Goal: Task Accomplishment & Management: Use online tool/utility

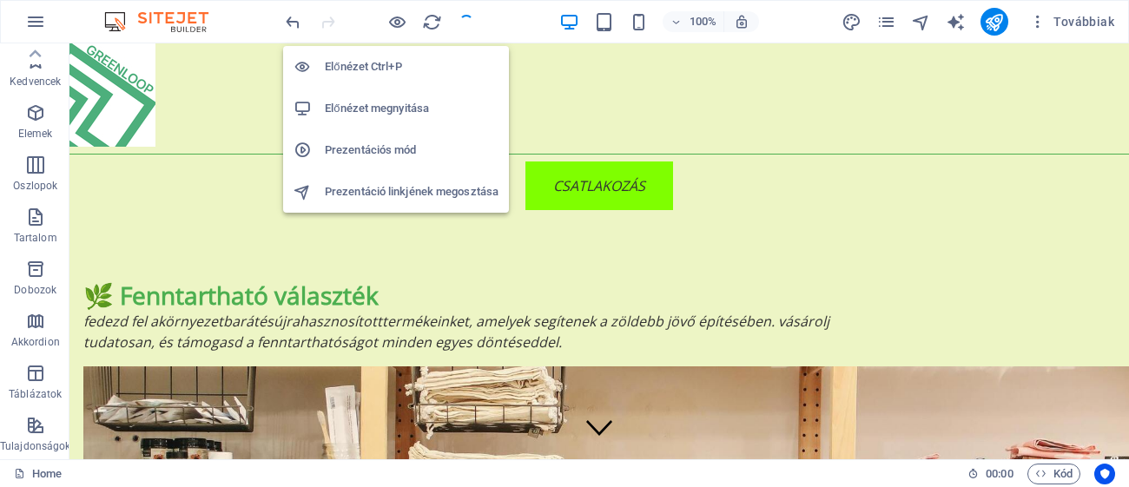
click at [395, 14] on icon "button" at bounding box center [397, 22] width 20 height 20
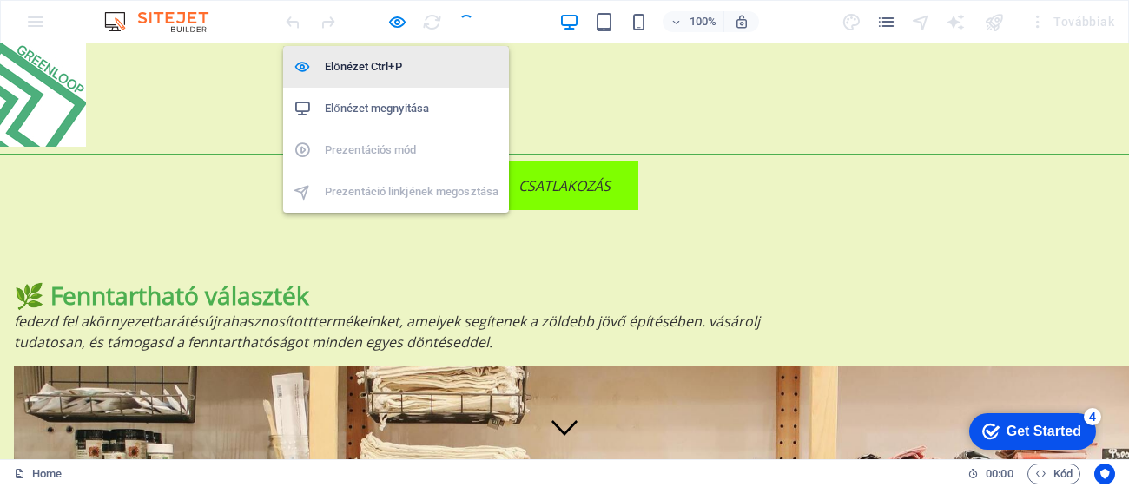
click at [370, 59] on h6 "Előnézet Ctrl+P" at bounding box center [412, 66] width 174 height 21
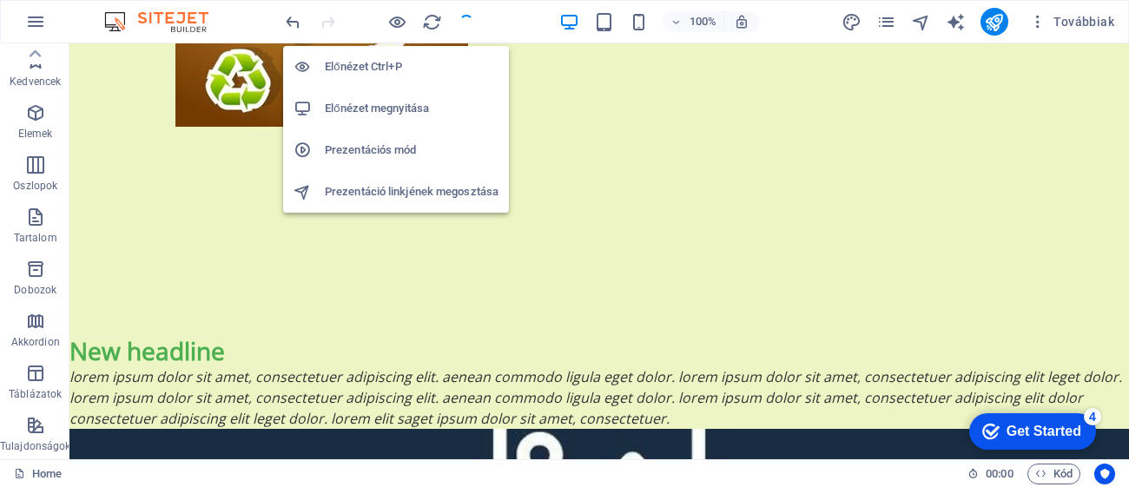
scroll to position [1666, 0]
click at [399, 16] on icon "button" at bounding box center [397, 22] width 20 height 20
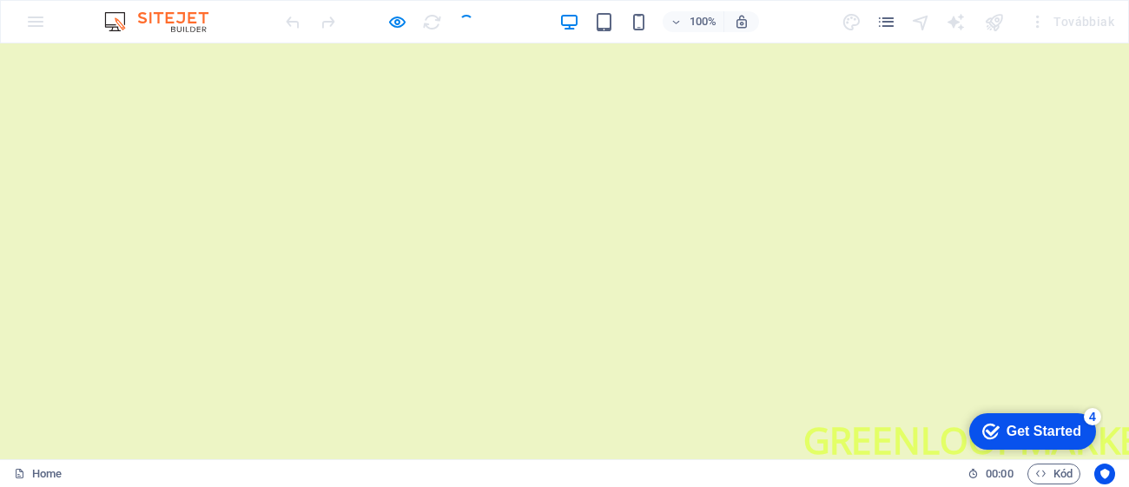
scroll to position [2410, 0]
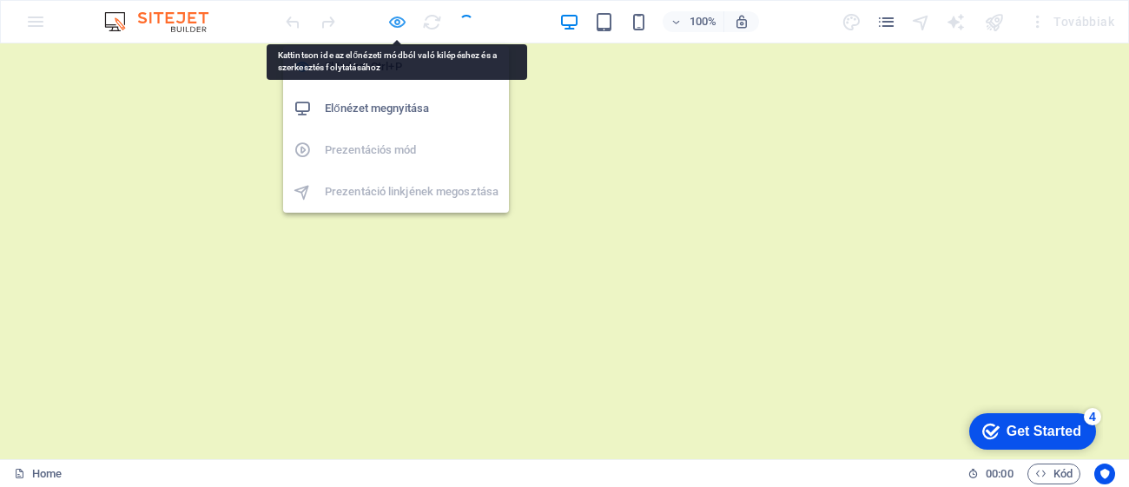
click at [400, 21] on icon "button" at bounding box center [397, 22] width 20 height 20
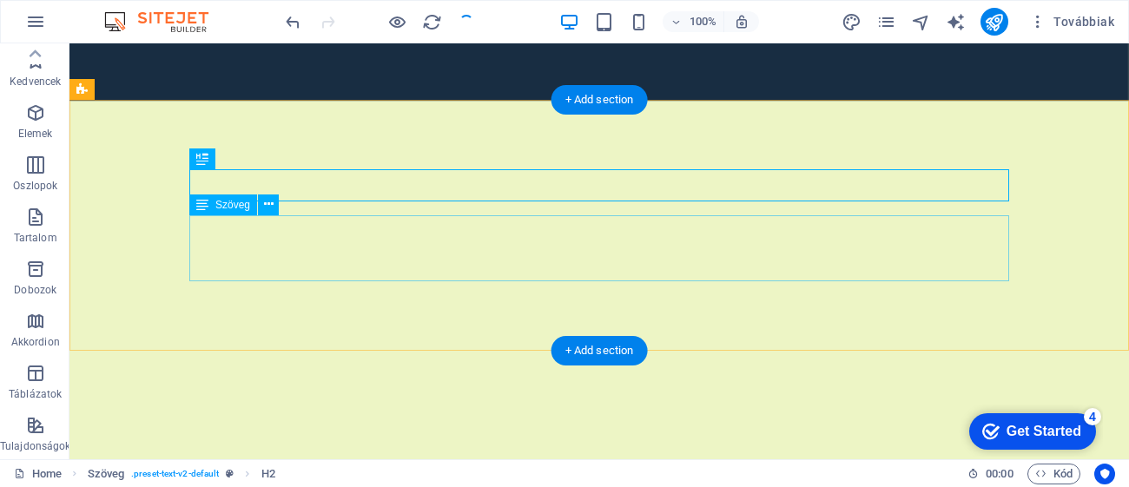
scroll to position [2315, 0]
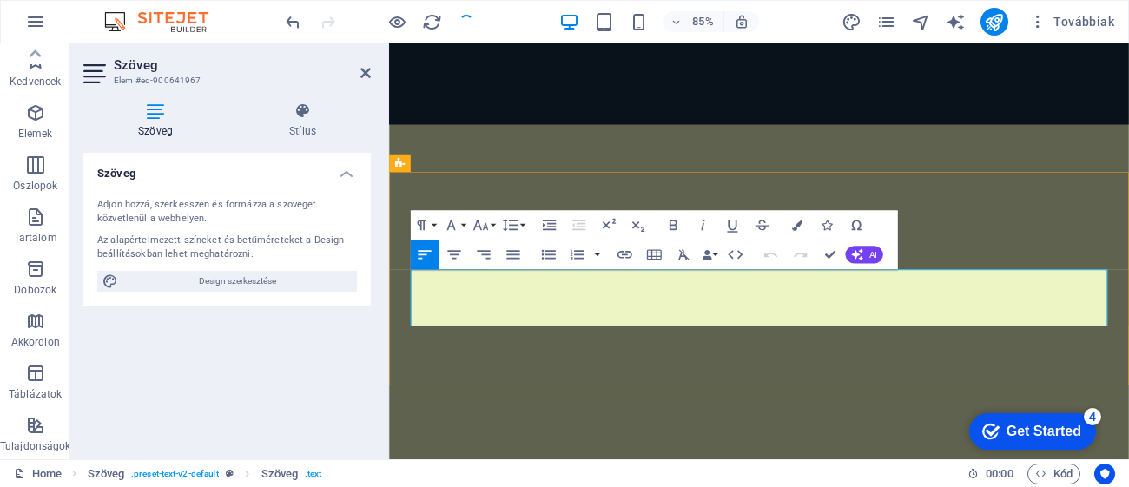
click at [493, 224] on button "Font Size" at bounding box center [484, 225] width 28 height 30
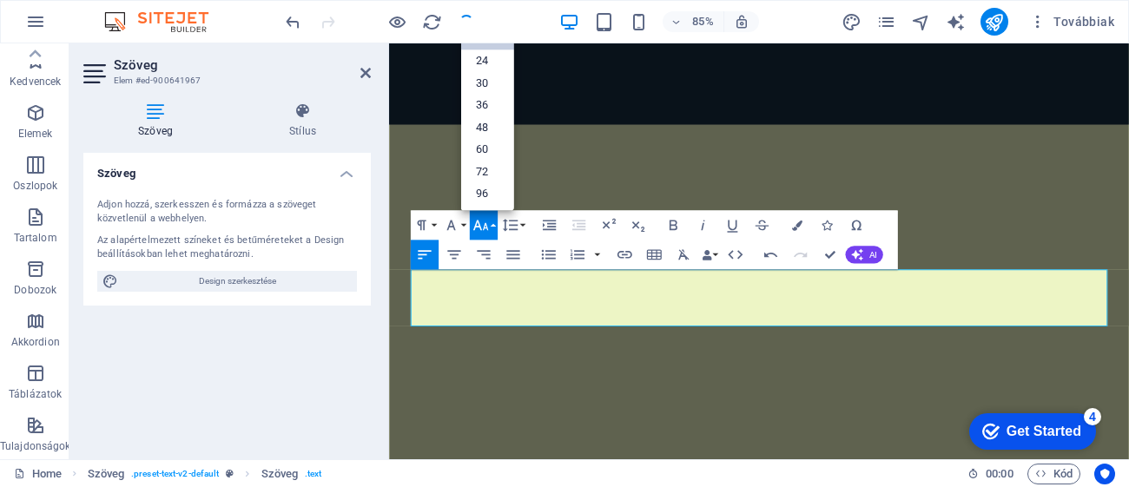
scroll to position [139, 0]
click at [457, 225] on icon "button" at bounding box center [450, 224] width 17 height 17
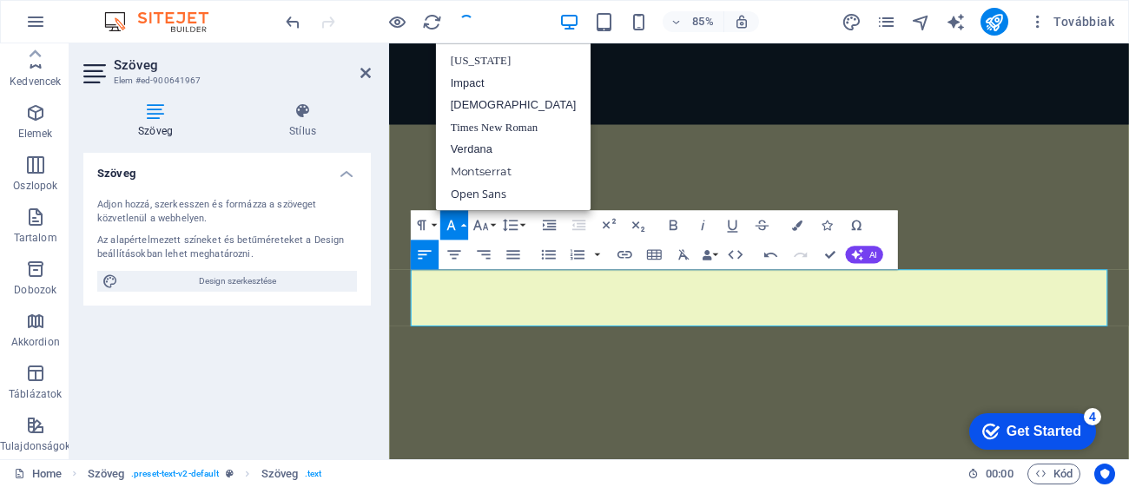
click at [458, 221] on icon "button" at bounding box center [450, 224] width 17 height 17
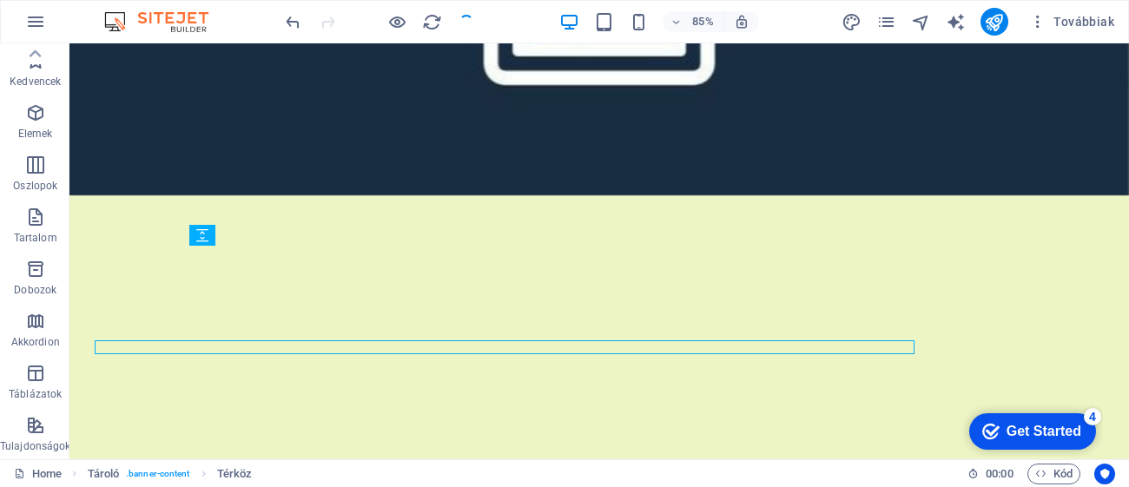
scroll to position [2087, 0]
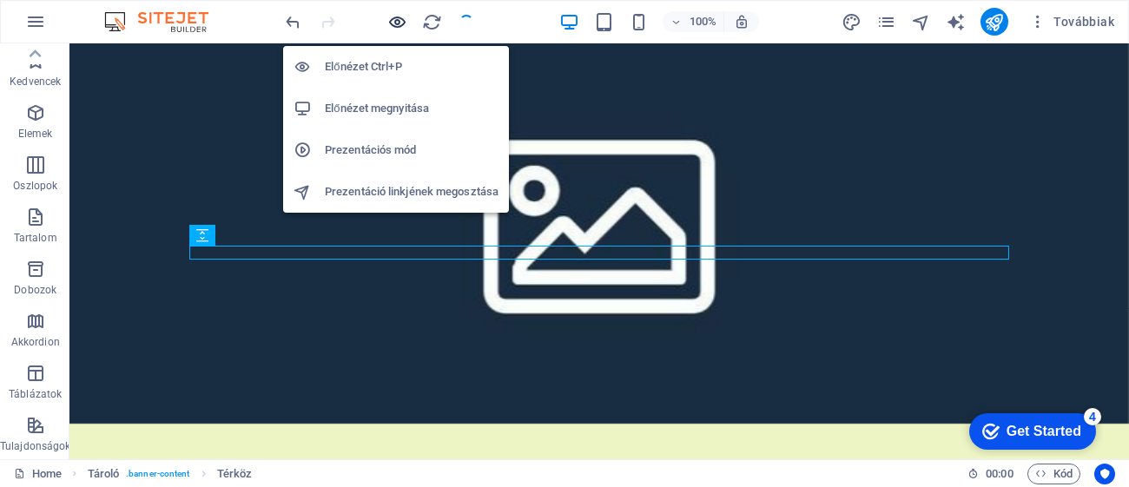
click at [402, 30] on icon "button" at bounding box center [397, 22] width 20 height 20
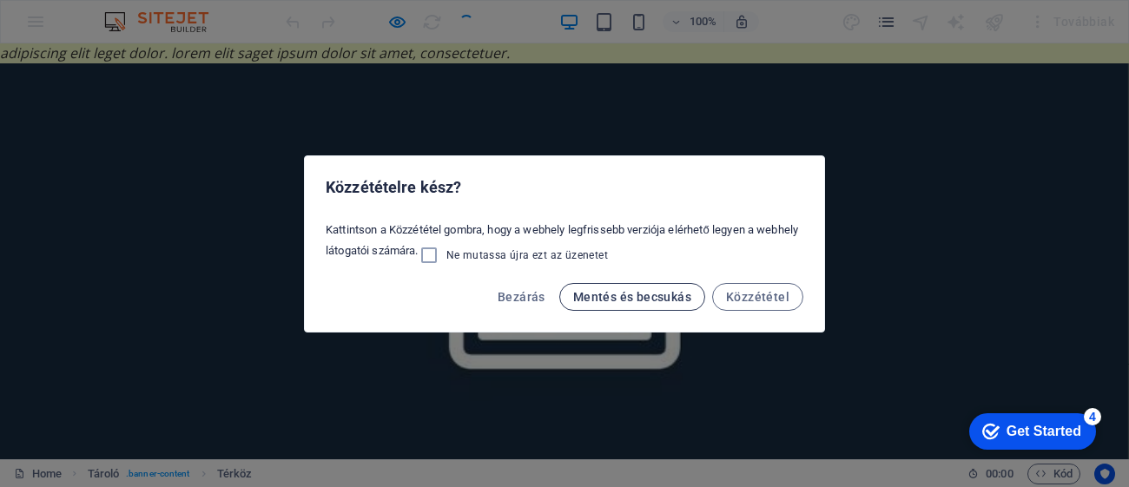
click at [615, 287] on button "Mentés és becsukás" at bounding box center [632, 297] width 146 height 28
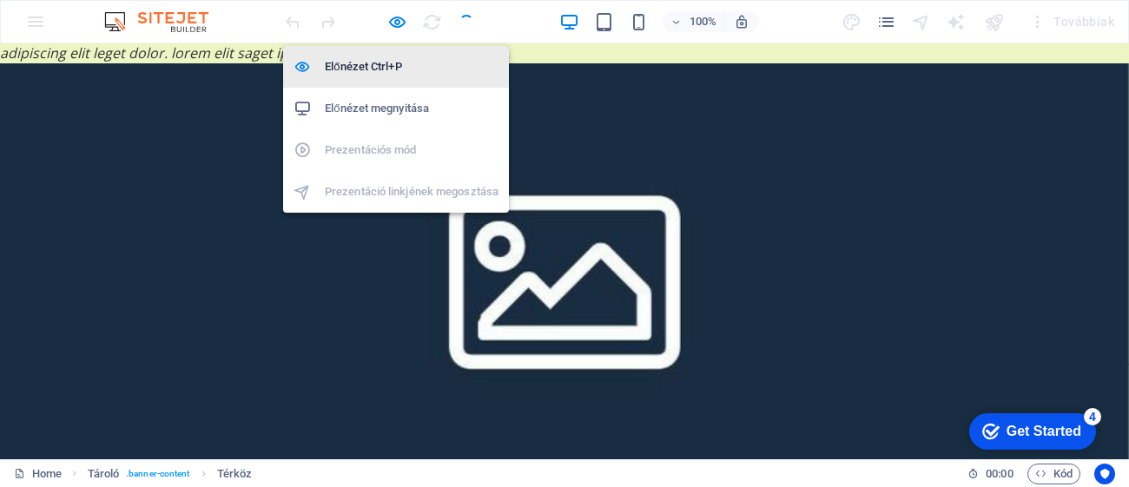
click at [378, 70] on h6 "Előnézet Ctrl+P" at bounding box center [412, 66] width 174 height 21
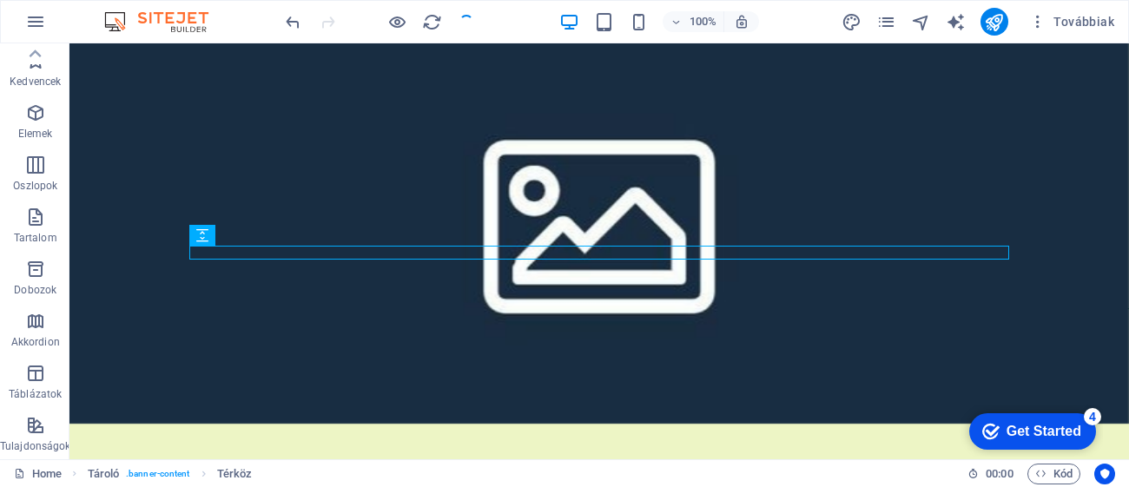
click at [441, 23] on div at bounding box center [379, 22] width 195 height 28
click at [428, 23] on icon "reload" at bounding box center [432, 22] width 20 height 20
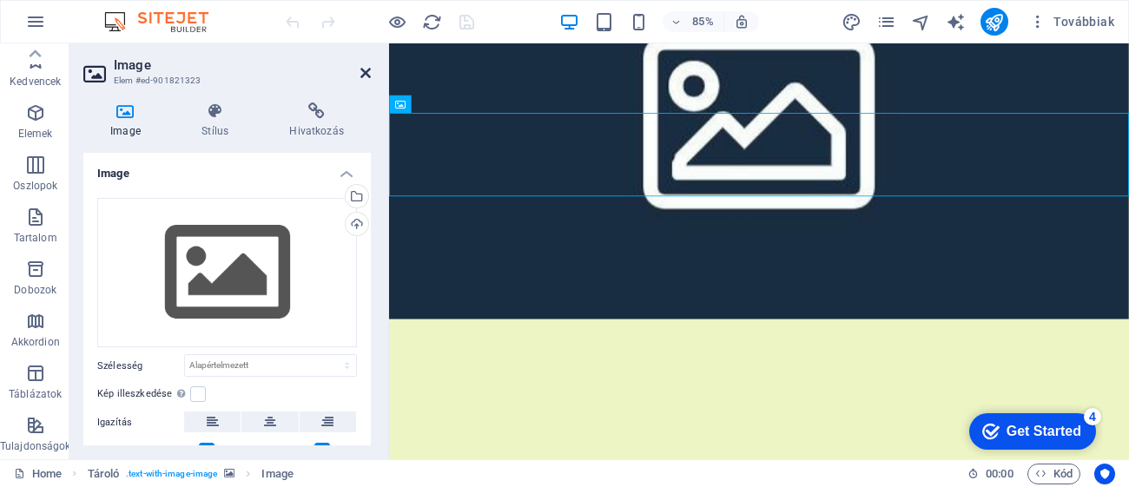
click at [367, 66] on icon at bounding box center [365, 73] width 10 height 14
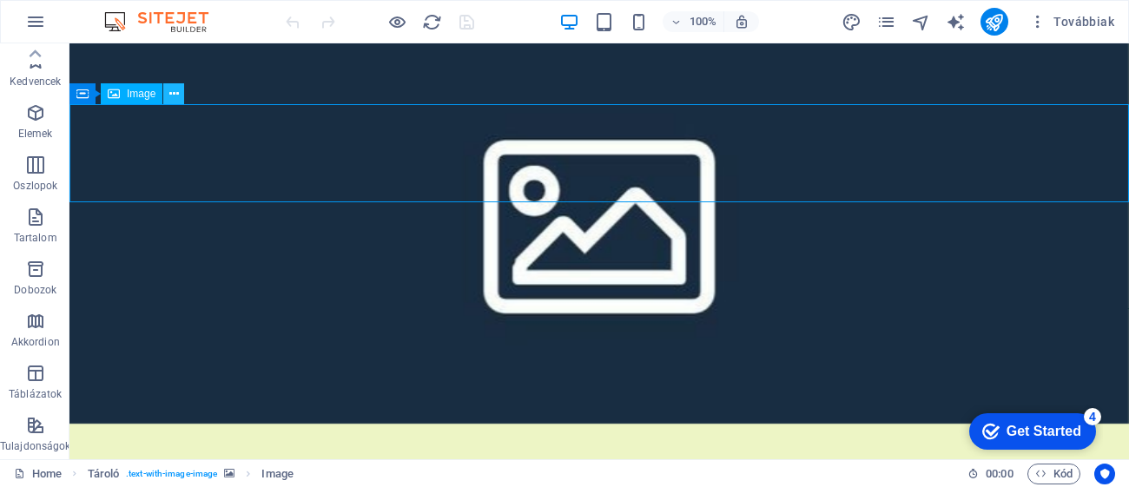
click at [171, 100] on icon at bounding box center [174, 94] width 10 height 18
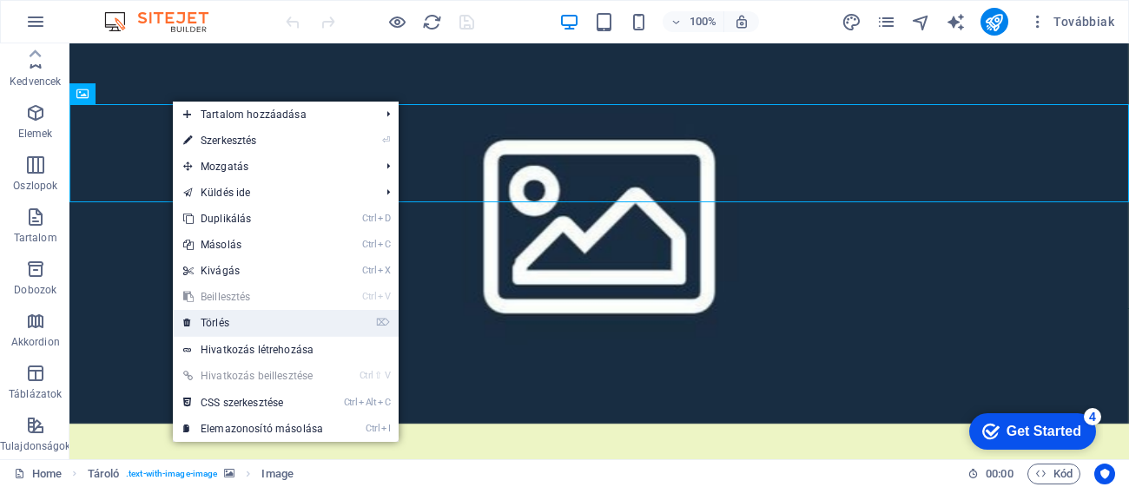
click at [263, 324] on link "⌦ Törlés" at bounding box center [253, 323] width 161 height 26
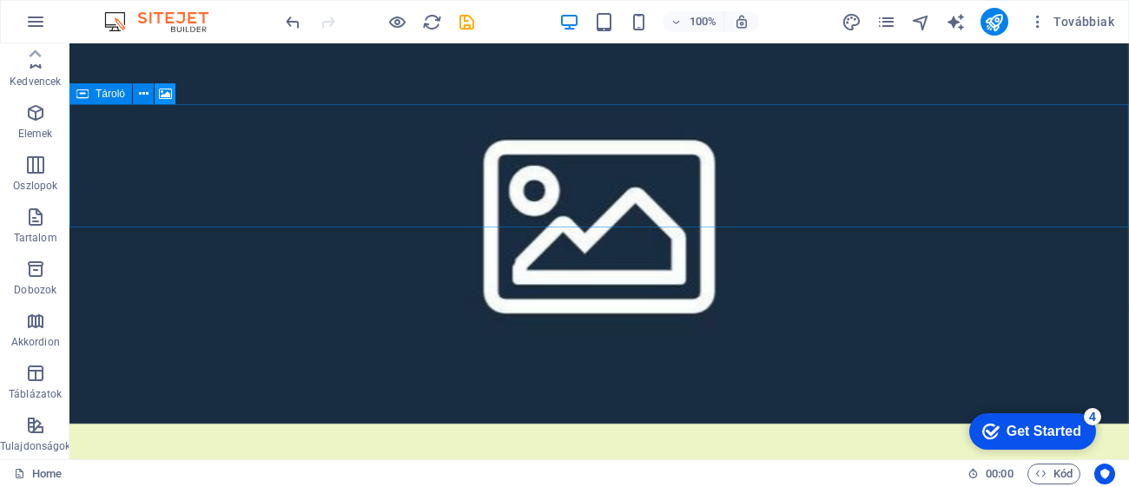
click at [155, 84] on button at bounding box center [165, 93] width 21 height 21
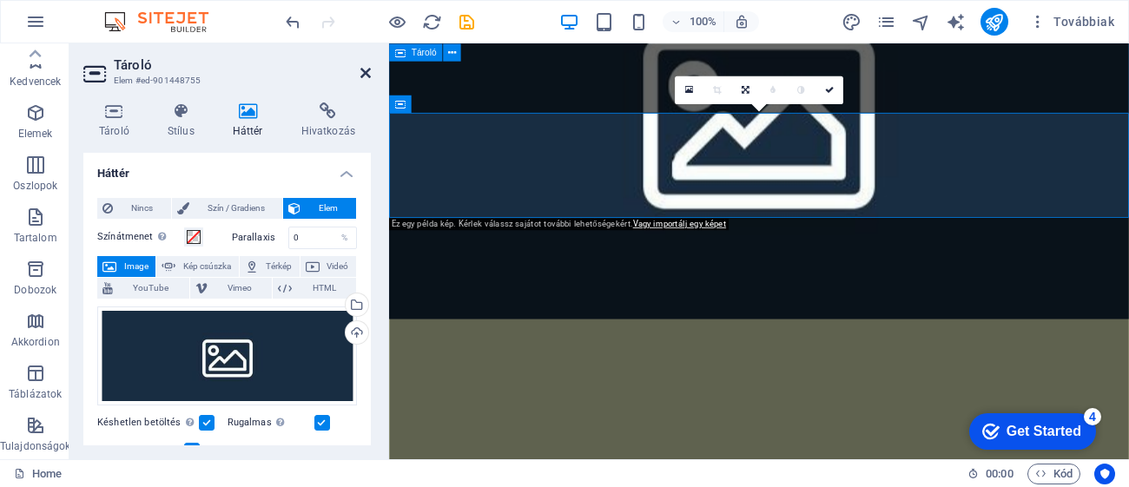
click at [365, 76] on icon at bounding box center [365, 73] width 10 height 14
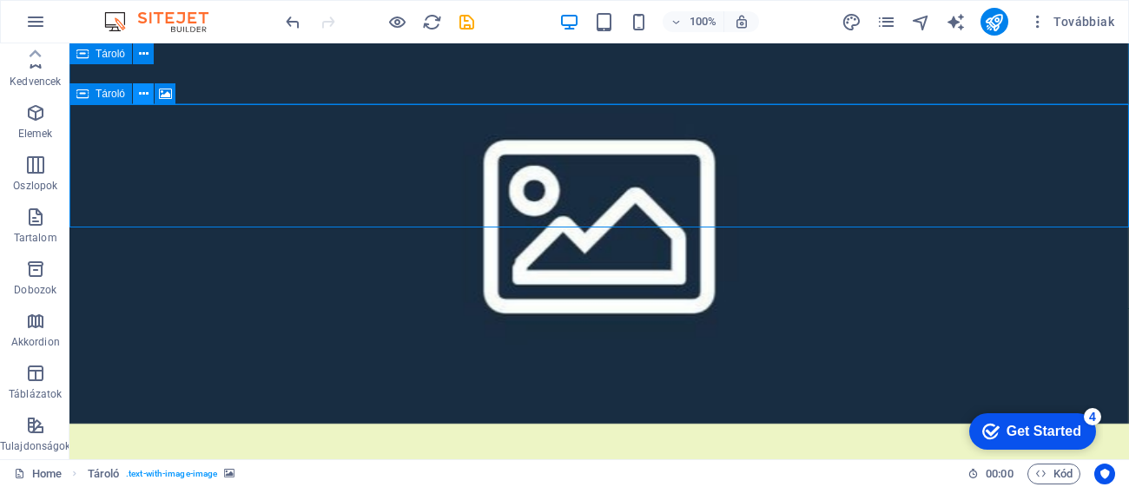
click at [139, 89] on icon at bounding box center [144, 94] width 10 height 18
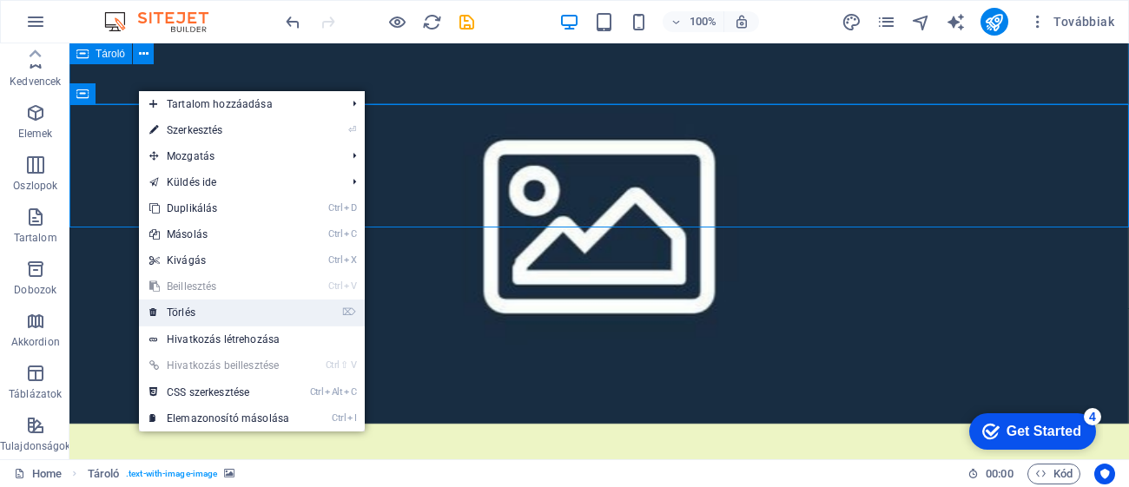
click at [200, 308] on link "⌦ Törlés" at bounding box center [219, 313] width 161 height 26
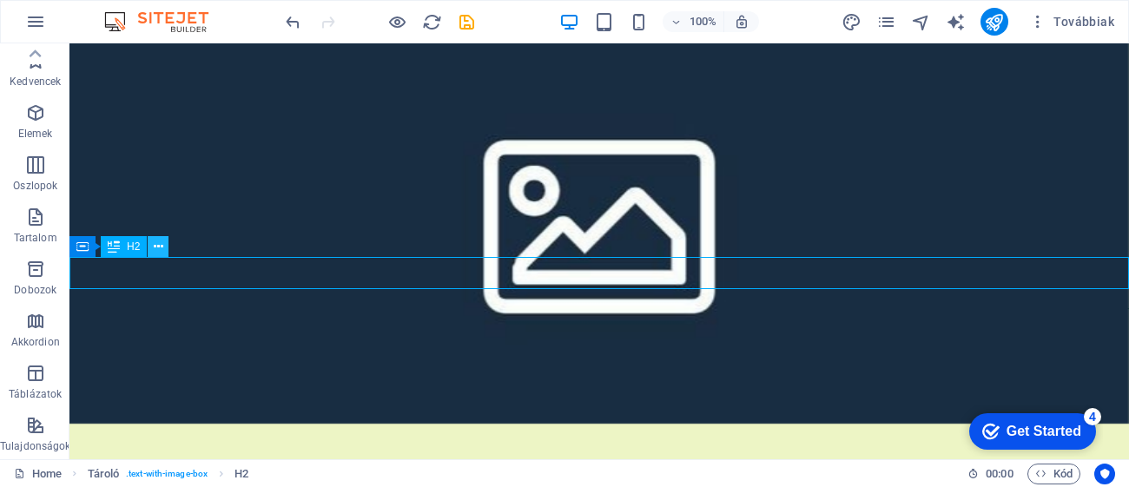
click at [165, 252] on button at bounding box center [158, 246] width 21 height 21
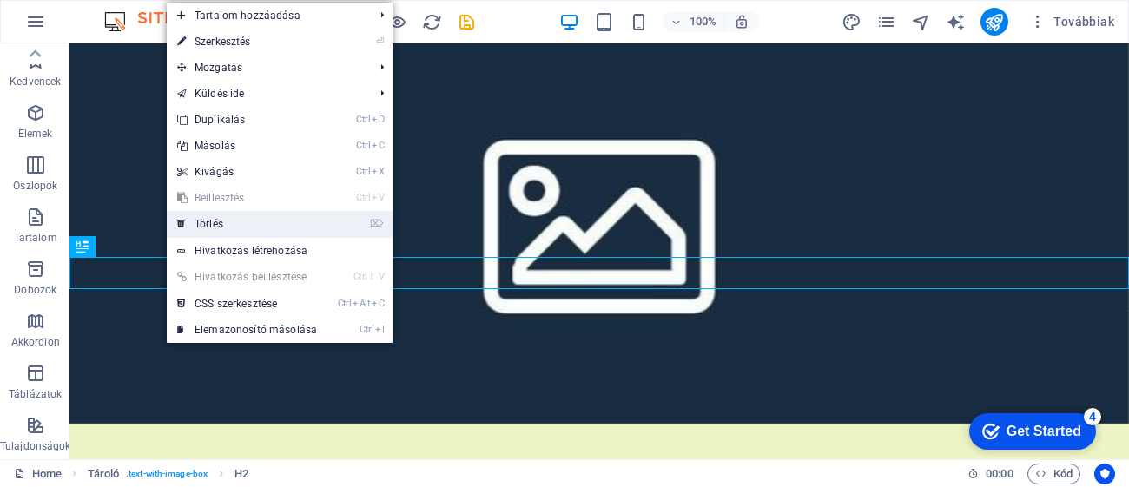
click at [348, 214] on li "⌦ Törlés" at bounding box center [280, 224] width 226 height 27
click at [306, 225] on link "⌦ Törlés" at bounding box center [247, 224] width 161 height 26
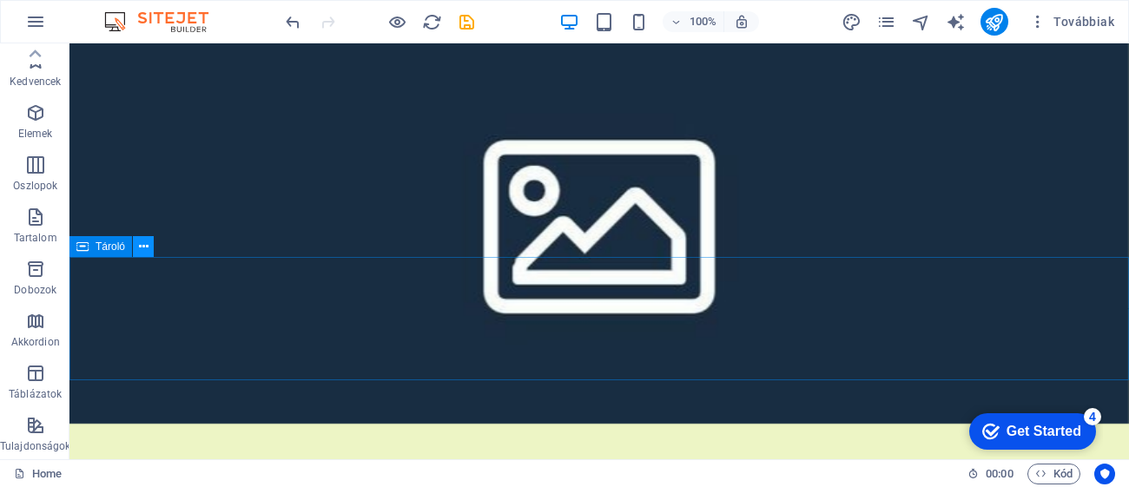
click at [146, 252] on icon at bounding box center [144, 247] width 10 height 18
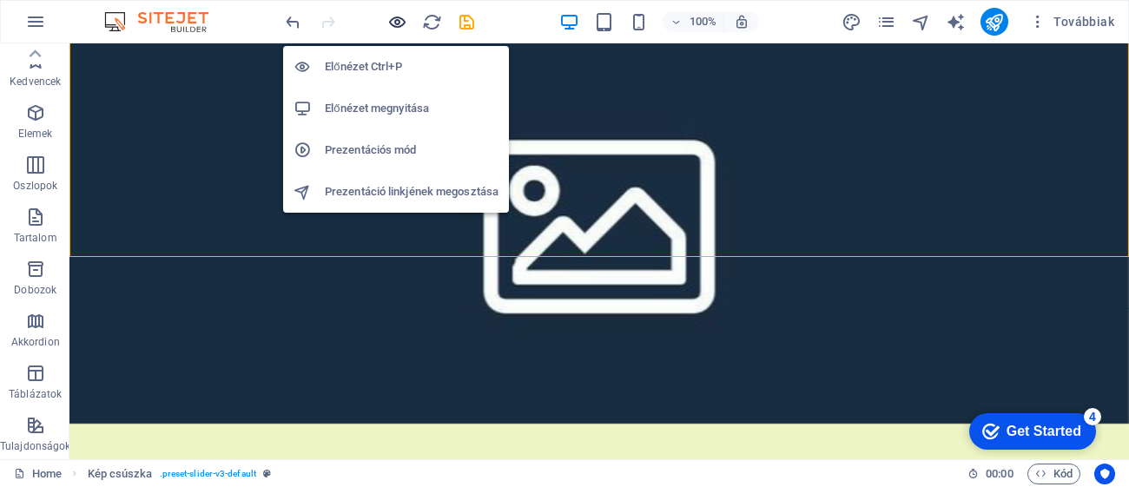
click at [393, 17] on icon "button" at bounding box center [397, 22] width 20 height 20
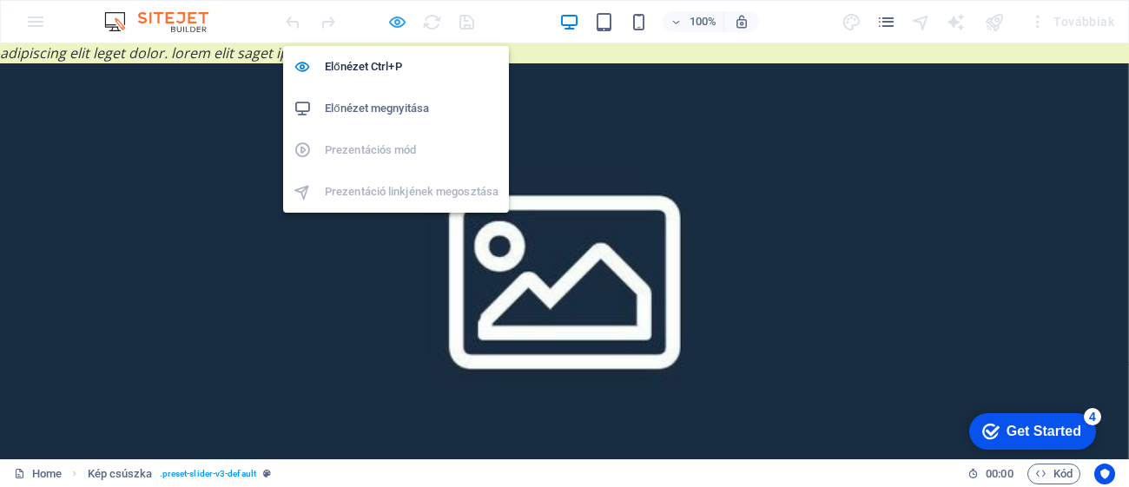
click at [404, 22] on icon "button" at bounding box center [397, 22] width 20 height 20
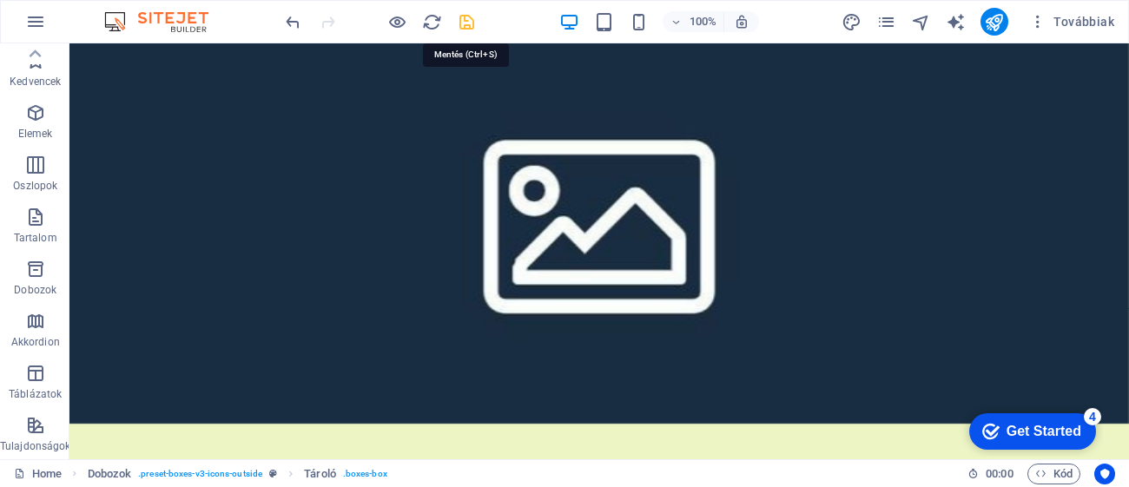
click at [462, 21] on icon "save" at bounding box center [467, 22] width 20 height 20
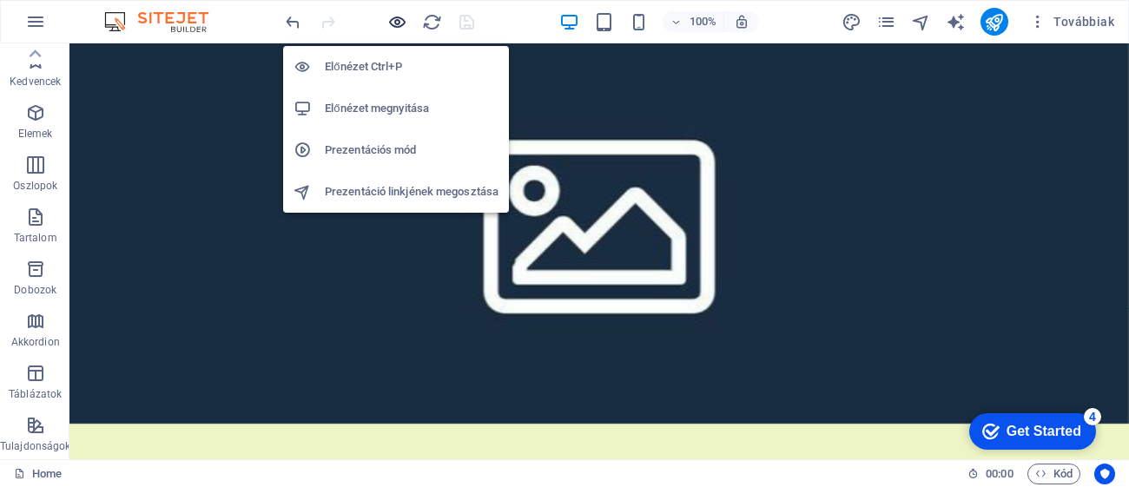
click at [396, 24] on icon "button" at bounding box center [397, 22] width 20 height 20
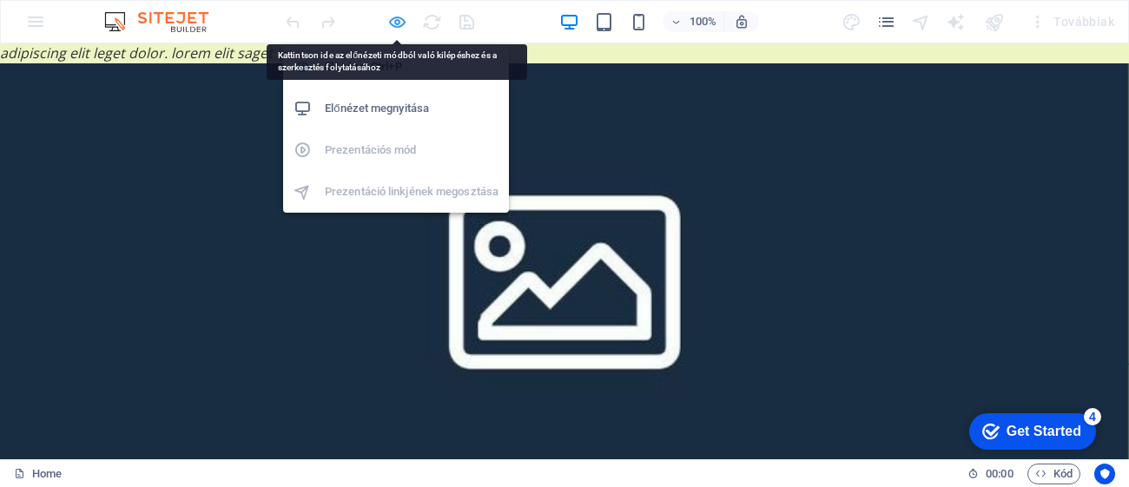
click at [401, 21] on icon "button" at bounding box center [397, 22] width 20 height 20
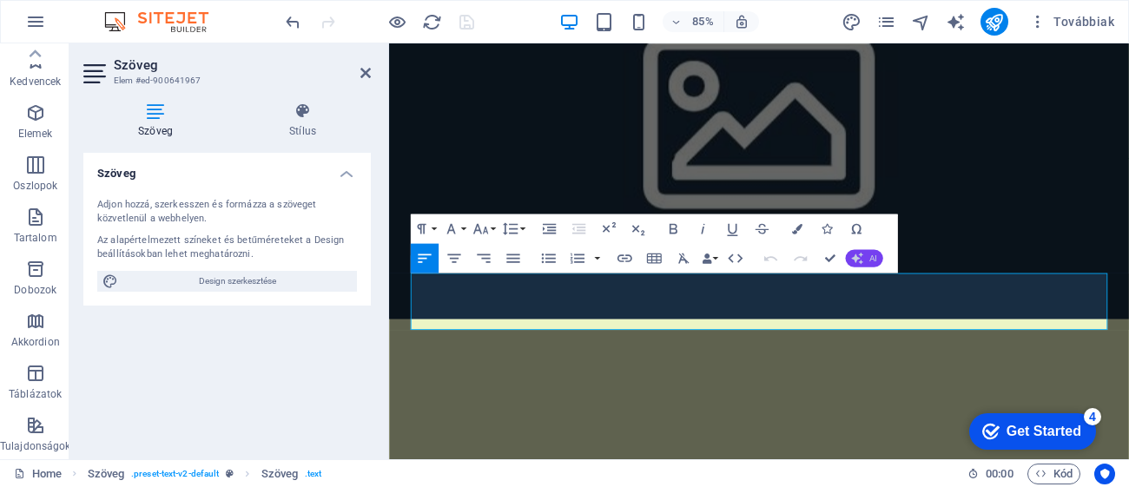
click at [861, 256] on icon "button" at bounding box center [857, 259] width 12 height 12
click at [874, 263] on button "AI" at bounding box center [863, 258] width 37 height 17
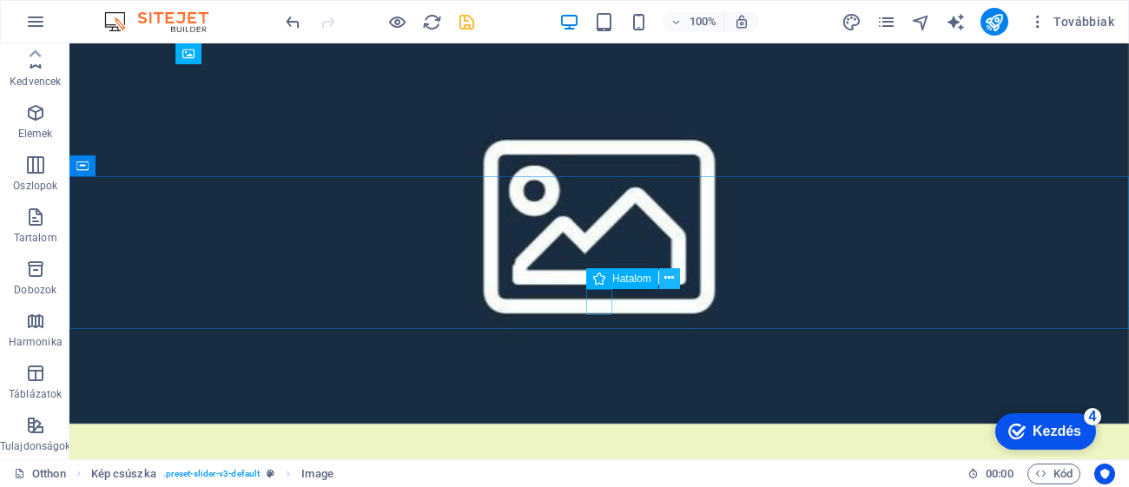
click at [676, 280] on button at bounding box center [669, 278] width 21 height 21
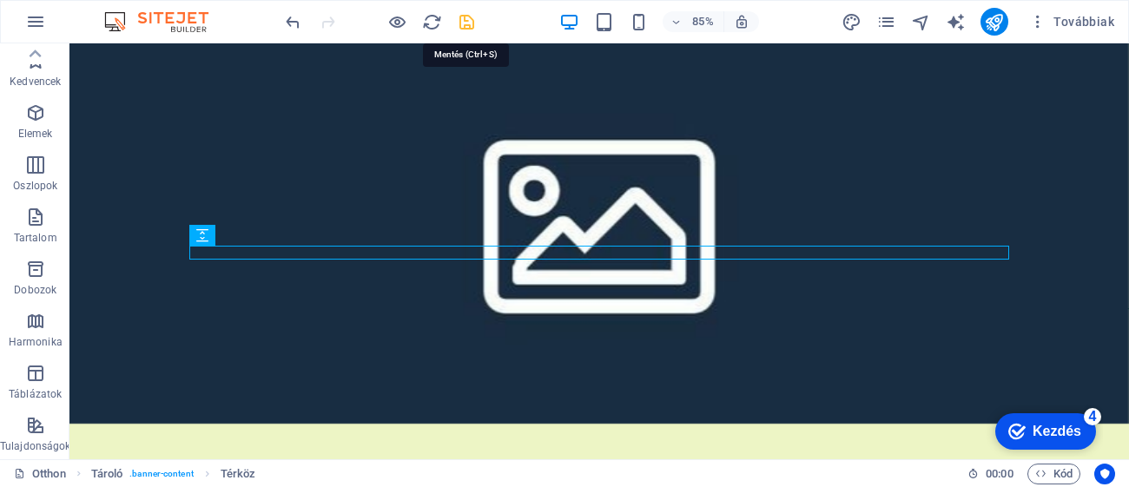
click at [468, 19] on icon "megtakarítás" at bounding box center [467, 22] width 20 height 20
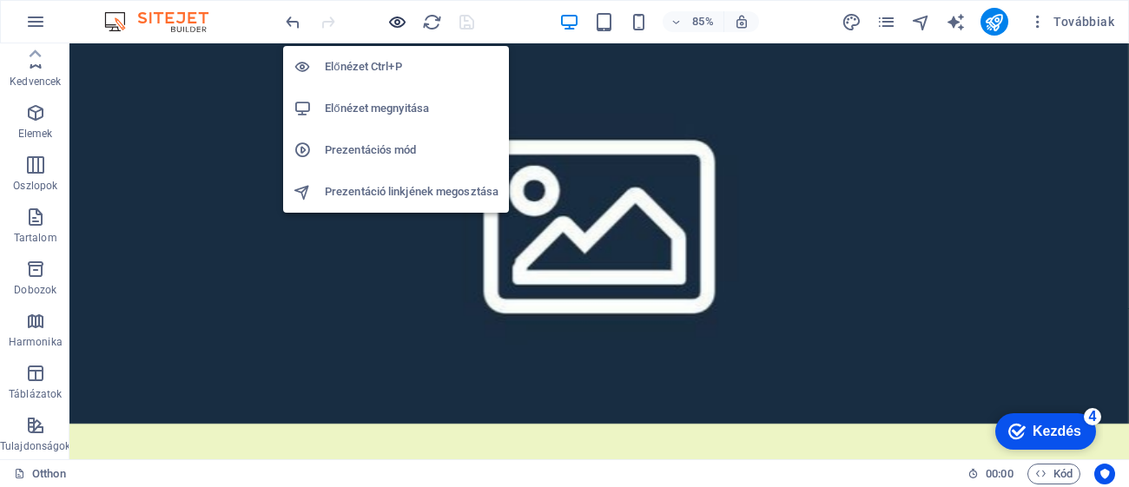
click at [390, 17] on icon "button" at bounding box center [397, 22] width 20 height 20
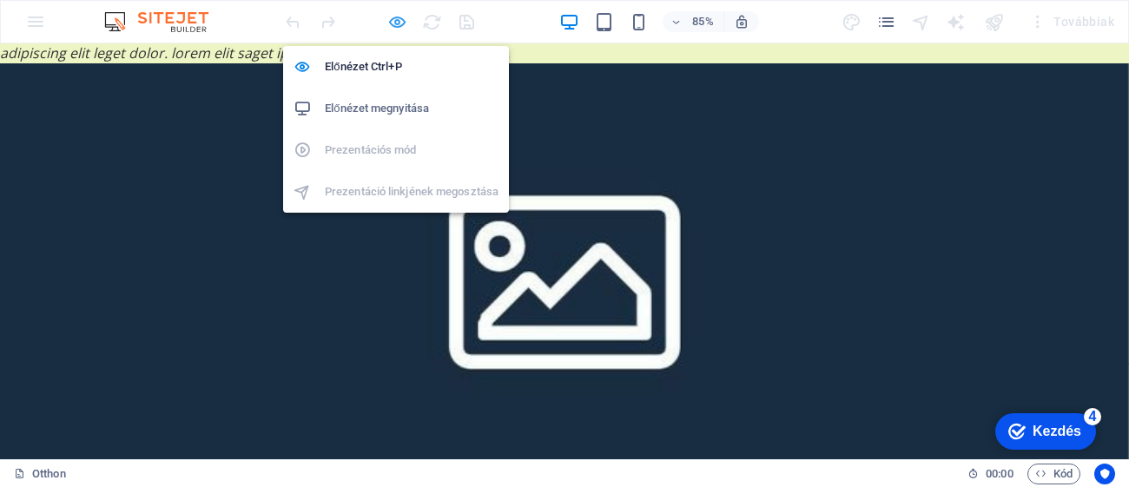
click at [402, 17] on icon "button" at bounding box center [397, 22] width 20 height 20
click at [395, 23] on icon "button" at bounding box center [397, 22] width 20 height 20
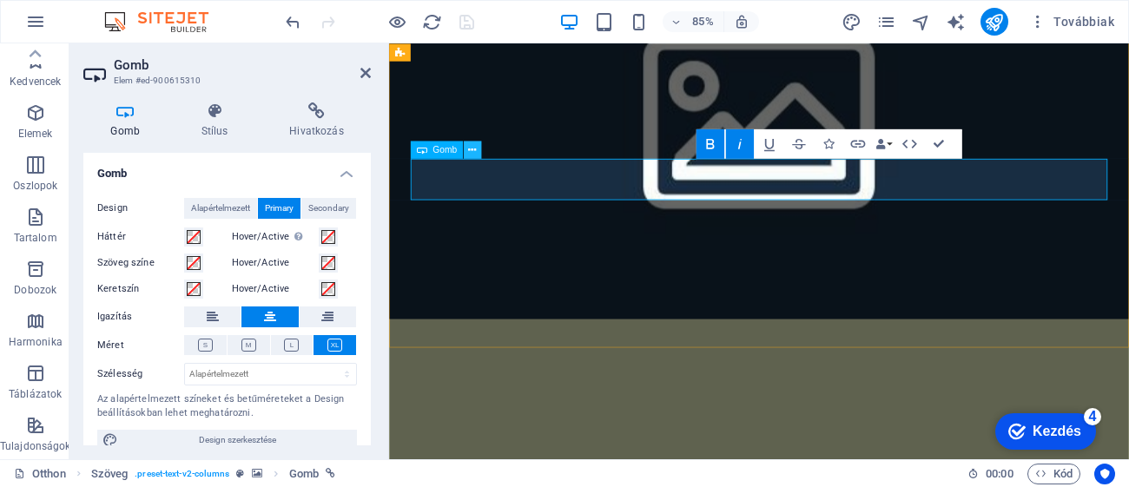
click at [471, 144] on icon at bounding box center [472, 150] width 8 height 16
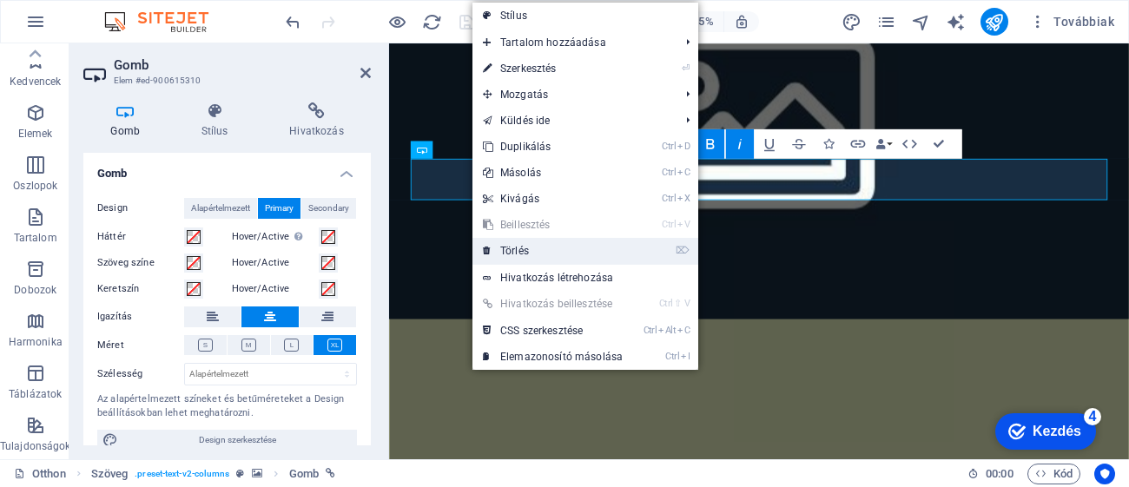
click at [551, 249] on link "⌦ Törlés" at bounding box center [552, 251] width 161 height 26
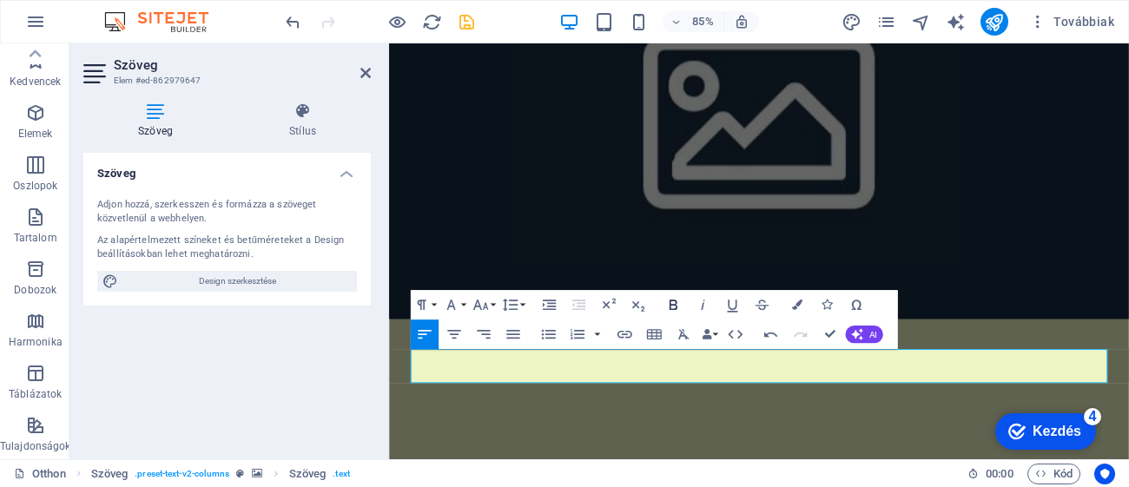
click at [676, 299] on icon "button" at bounding box center [672, 304] width 17 height 17
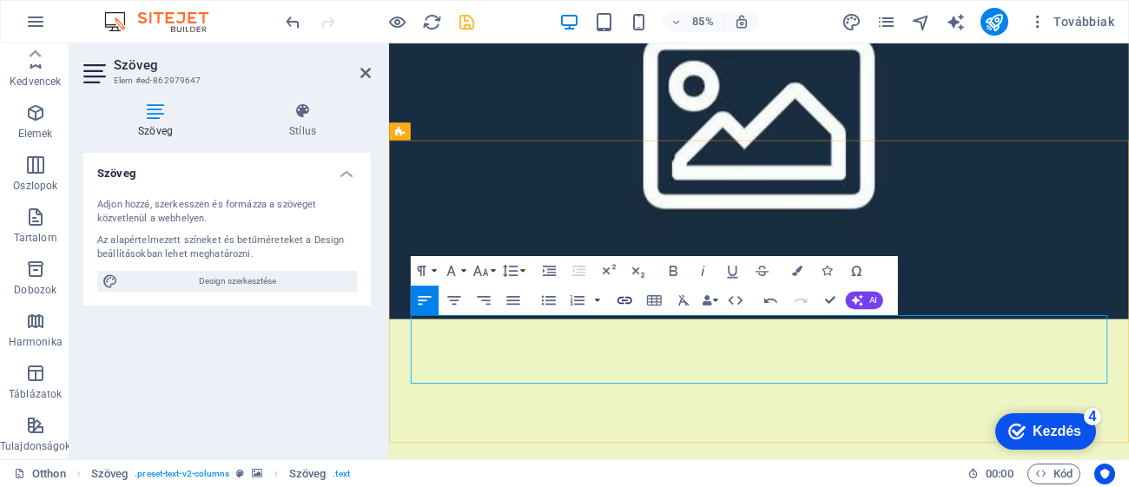
click at [627, 307] on icon "button" at bounding box center [624, 300] width 17 height 17
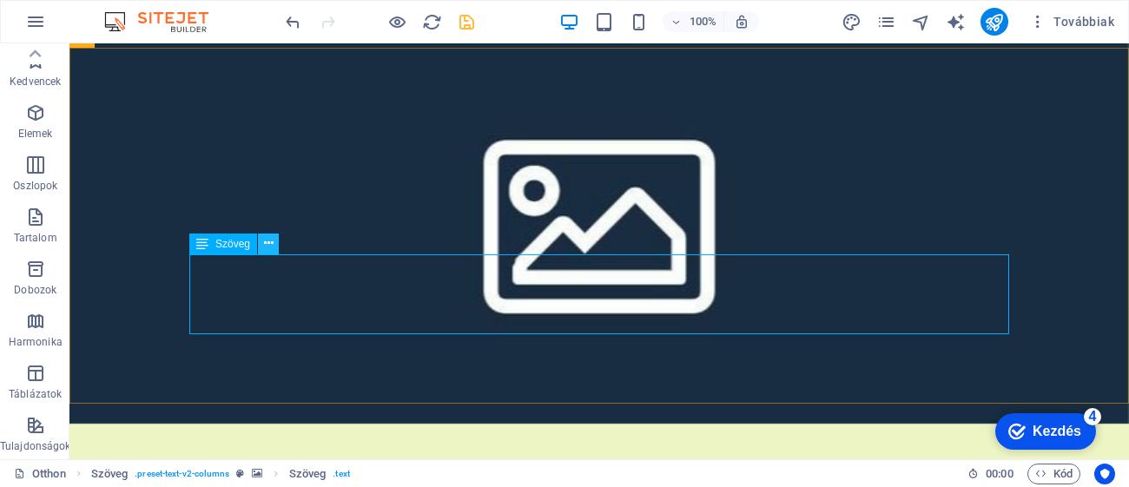
click at [261, 238] on button at bounding box center [268, 244] width 21 height 21
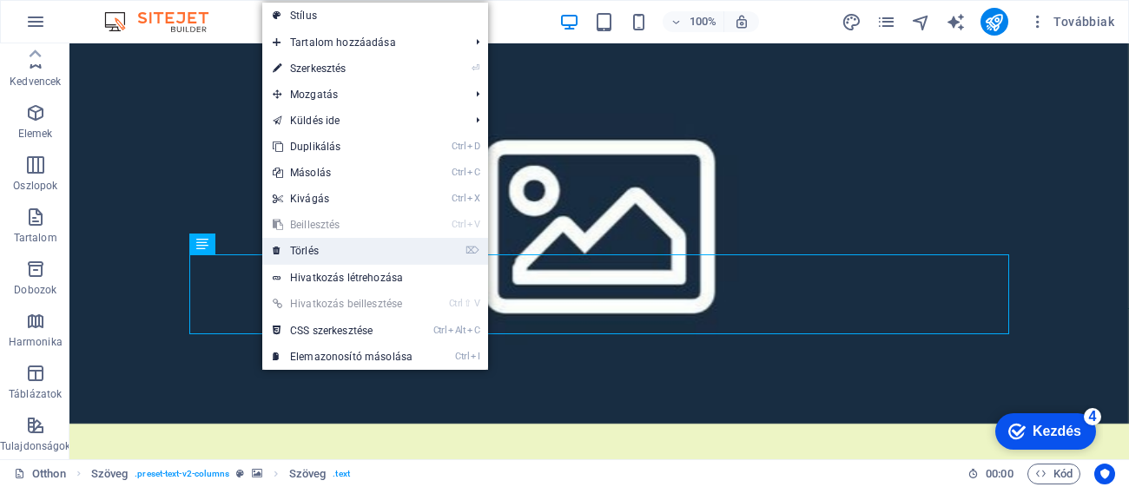
click at [296, 250] on link "⌦ Törlés" at bounding box center [342, 251] width 161 height 26
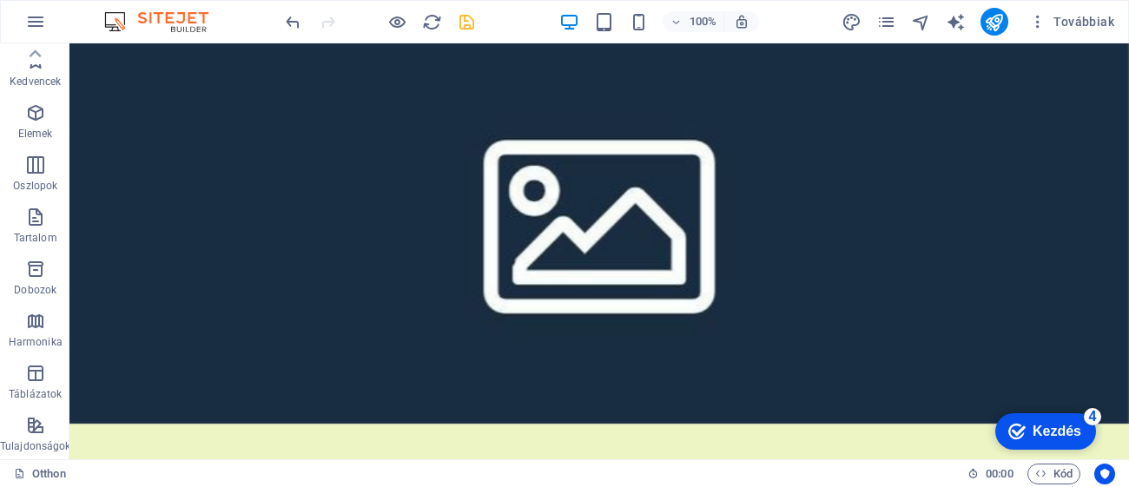
click at [465, 16] on icon "megtakarítás" at bounding box center [467, 22] width 20 height 20
click at [409, 14] on div at bounding box center [379, 22] width 195 height 28
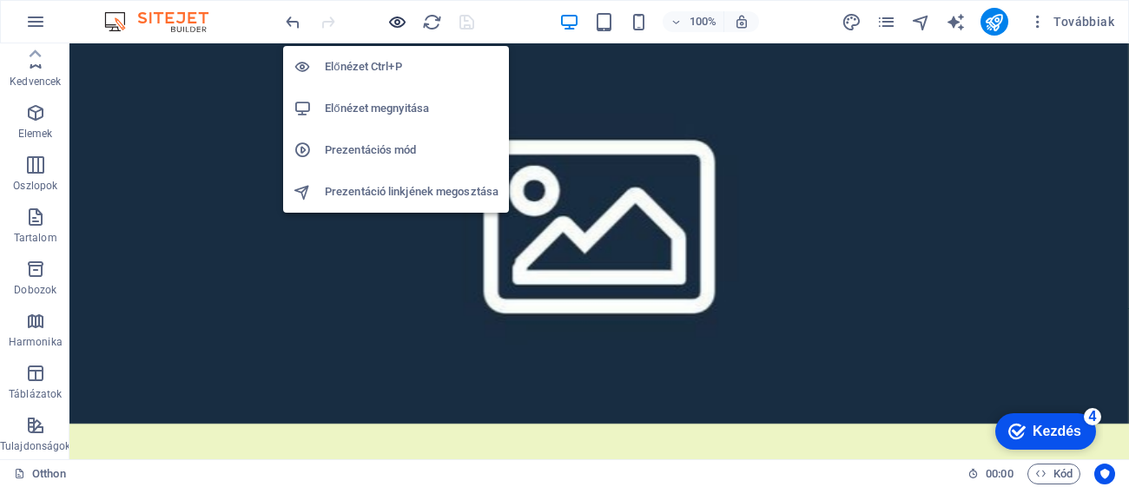
click at [398, 21] on icon "button" at bounding box center [397, 22] width 20 height 20
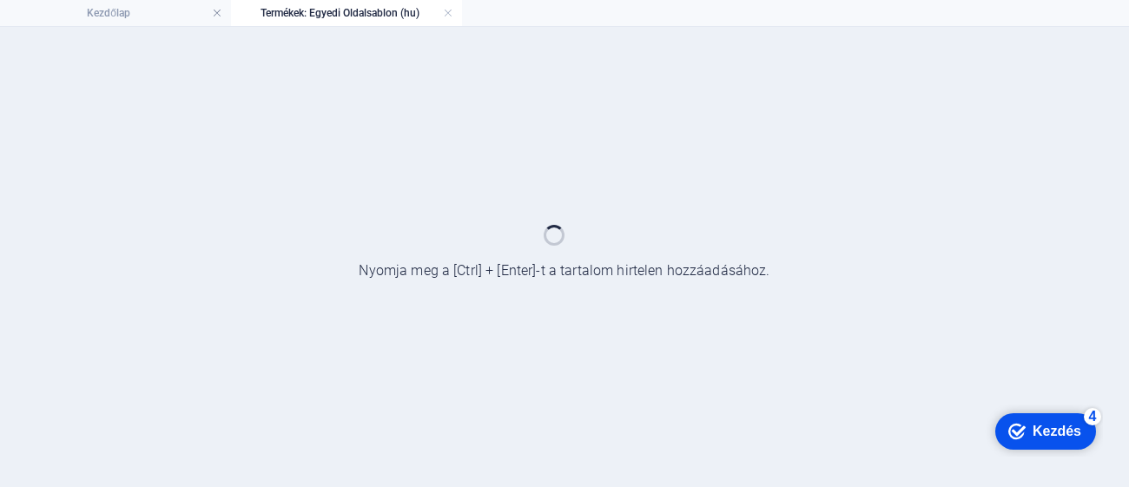
click at [446, 169] on div at bounding box center [564, 257] width 1129 height 460
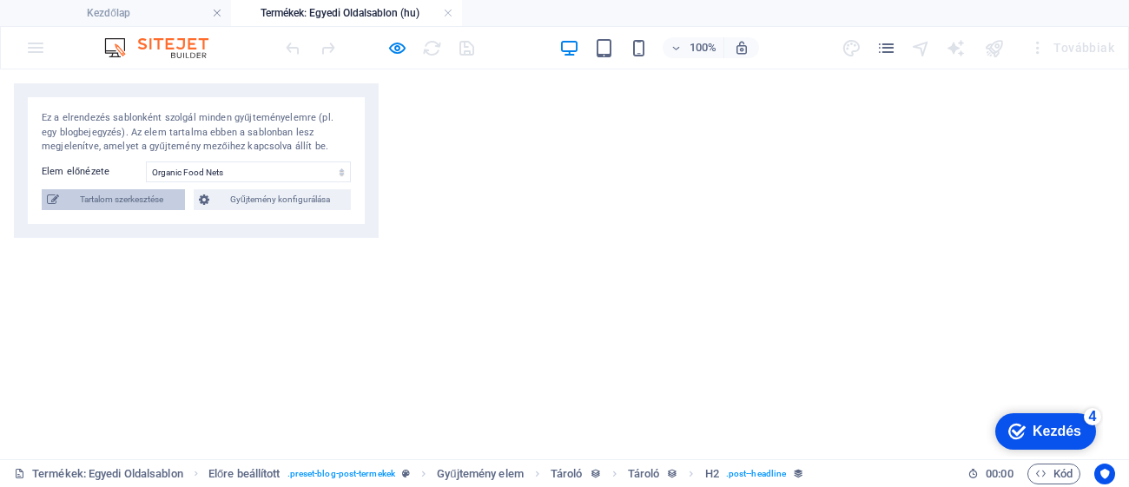
click at [132, 196] on span "Tartalom szerkesztése" at bounding box center [121, 199] width 115 height 21
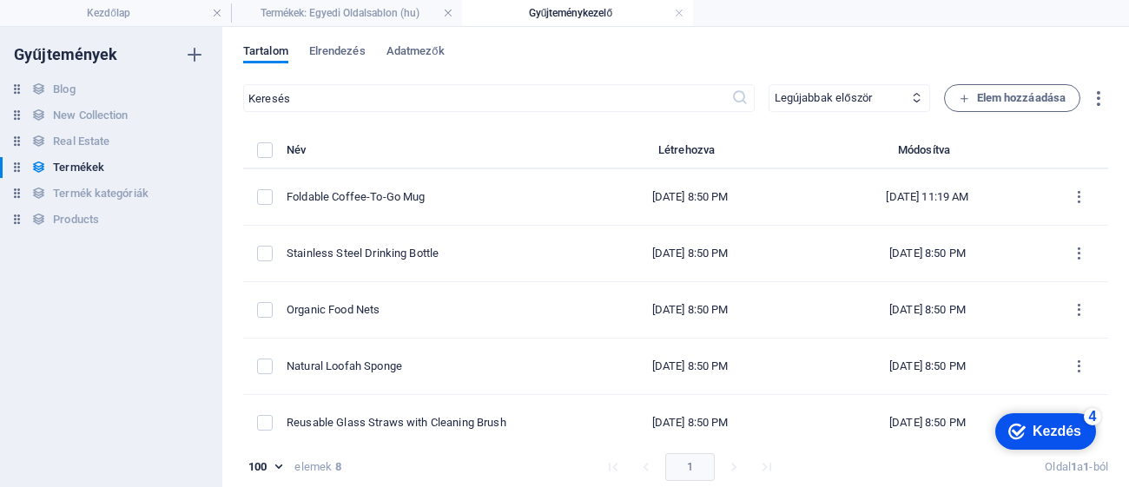
select select "Out of stock"
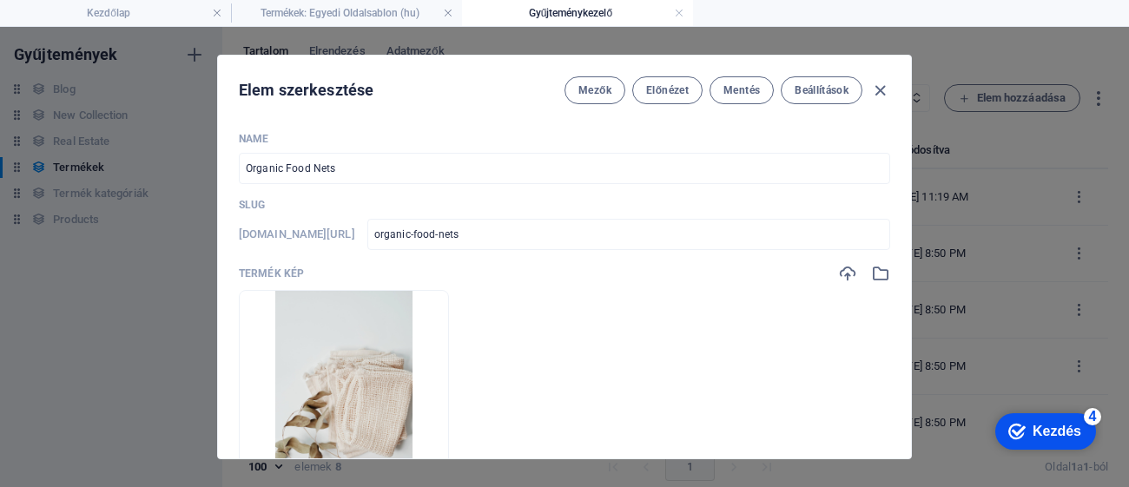
scroll to position [0, 0]
drag, startPoint x: 912, startPoint y: 136, endPoint x: 902, endPoint y: 152, distance: 18.3
click at [917, 168] on div "Elem szerkesztése Mezők Előnézet Mentés Beállítások Name Organic Food Nets ​ Sl…" at bounding box center [564, 257] width 1129 height 460
drag, startPoint x: 908, startPoint y: 148, endPoint x: 908, endPoint y: 181, distance: 32.1
click at [908, 181] on div "Name Organic Food Nets ​ Slug [DOMAIN_NAME][URL] organic-food-nets ​ Termék kép…" at bounding box center [564, 288] width 693 height 340
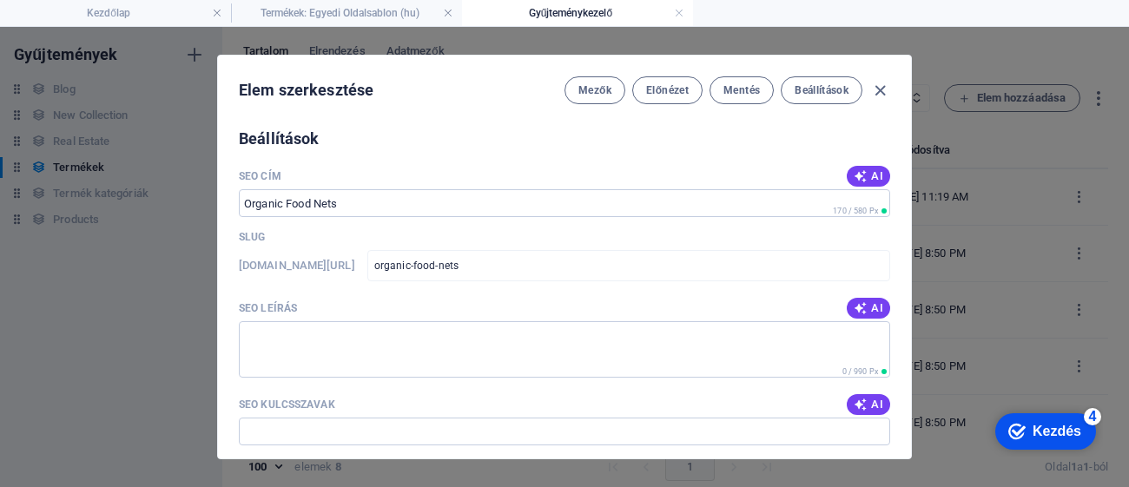
scroll to position [1126, 0]
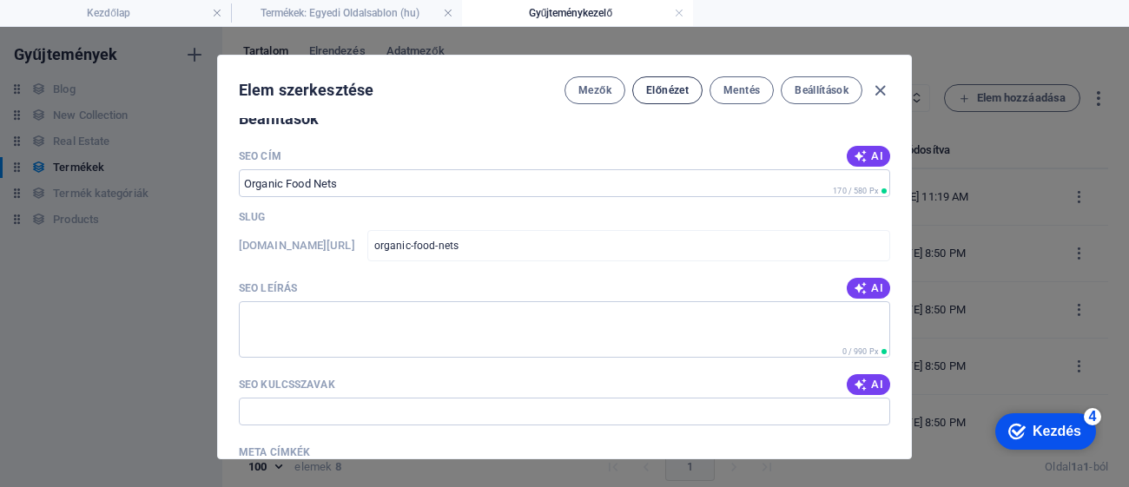
click at [658, 85] on span "Előnézet" at bounding box center [667, 90] width 43 height 14
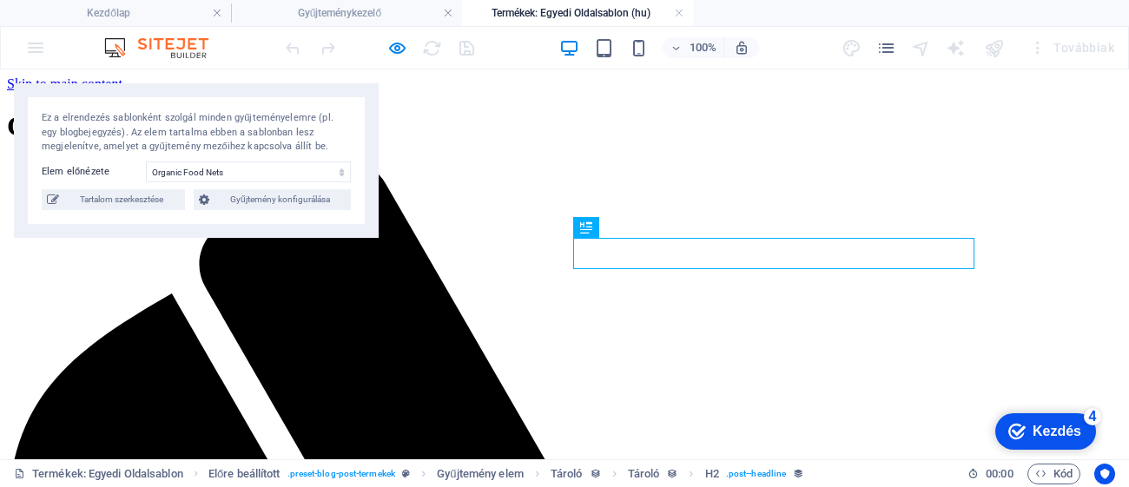
scroll to position [0, 0]
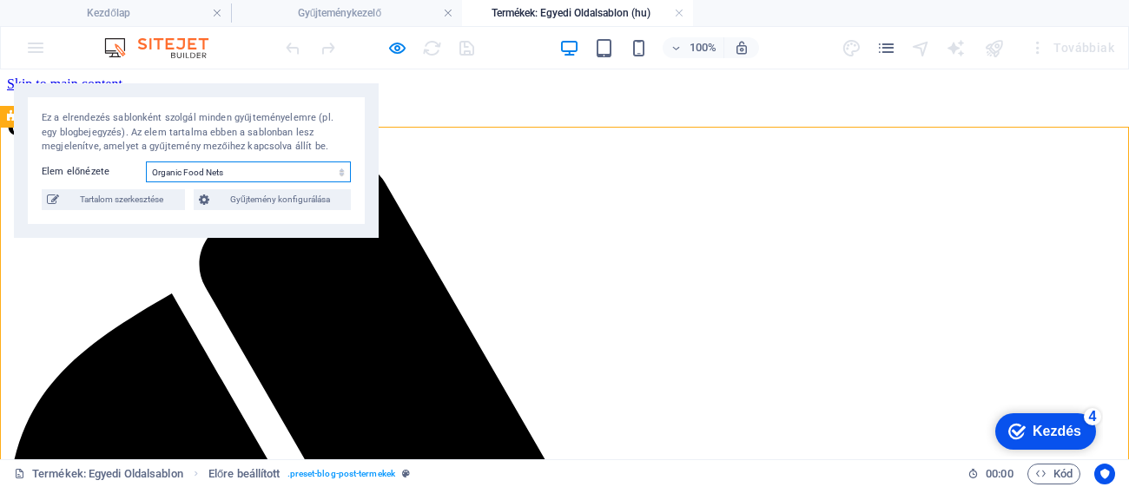
click at [298, 175] on select "Foldable Coffee-To-Go Mug Stainless Steel Drinking Bottle Organic Food Nets Nat…" at bounding box center [248, 172] width 205 height 21
select select "68a76a890b17f781b00d8c02"
click at [146, 162] on select "Foldable Coffee-To-Go Mug Stainless Steel Drinking Bottle Organic Food Nets Nat…" at bounding box center [248, 172] width 205 height 21
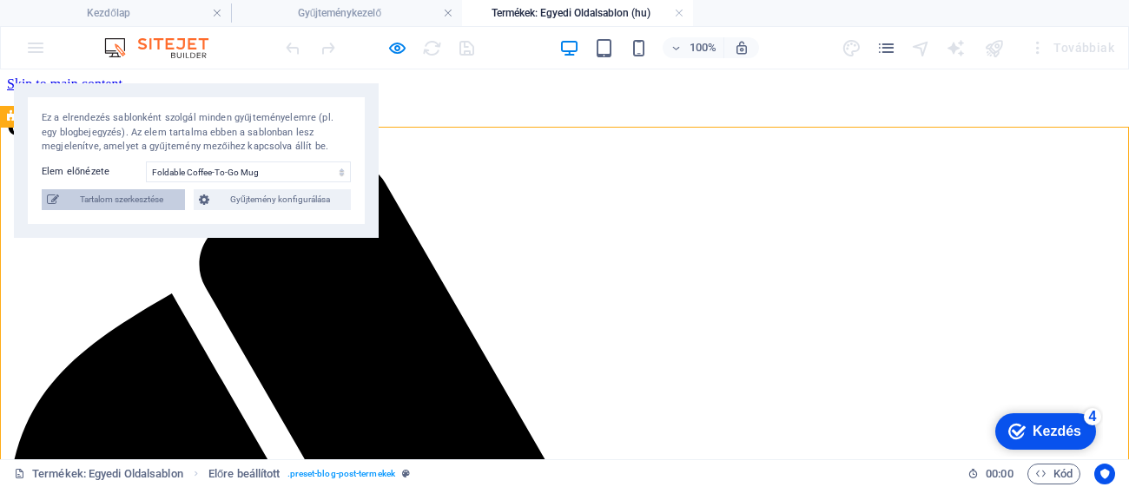
click at [119, 203] on span "Tartalom szerkesztése" at bounding box center [121, 199] width 115 height 21
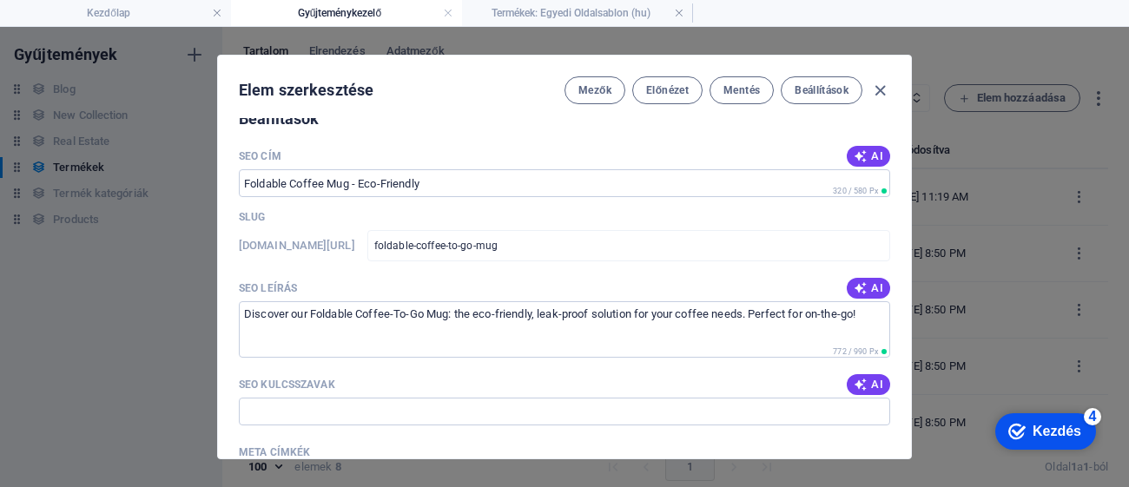
type input "Foldable Coffee-To-Go Mug"
type input "foldable-coffee-to-go-mug"
type input "$ 14,99"
type input "67559"
type input "Foldable Coffee Mug - Eco-Friendly"
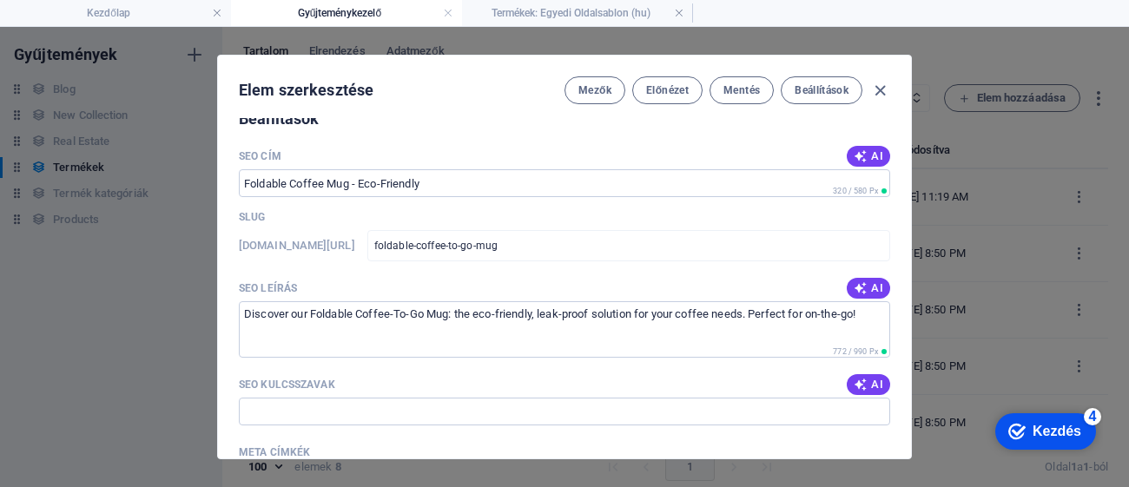
type input "foldable-coffee-to-go-mug"
type textarea "Discover our Foldable Coffee-To-Go Mug: the eco-friendly, leak-proof solution f…"
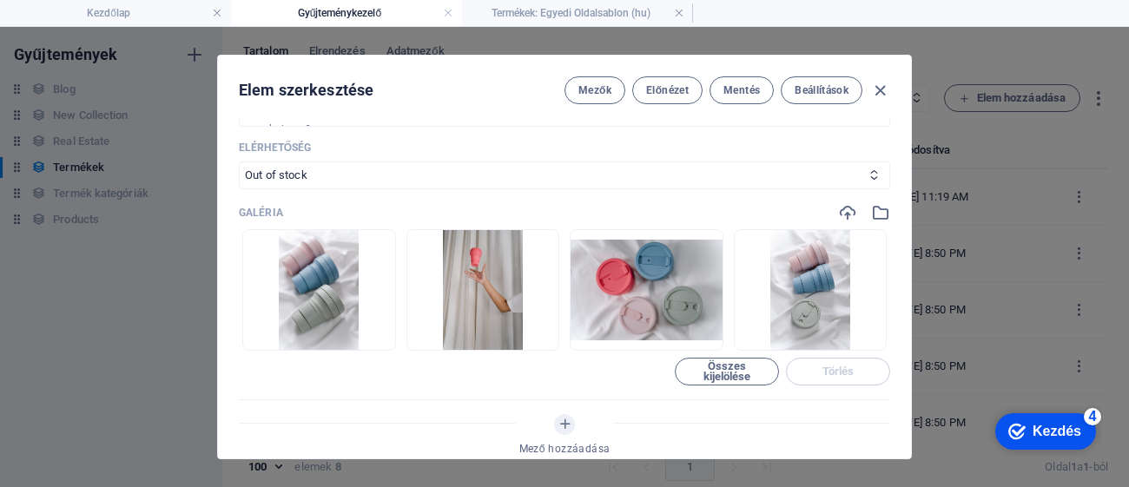
scroll to position [478, 0]
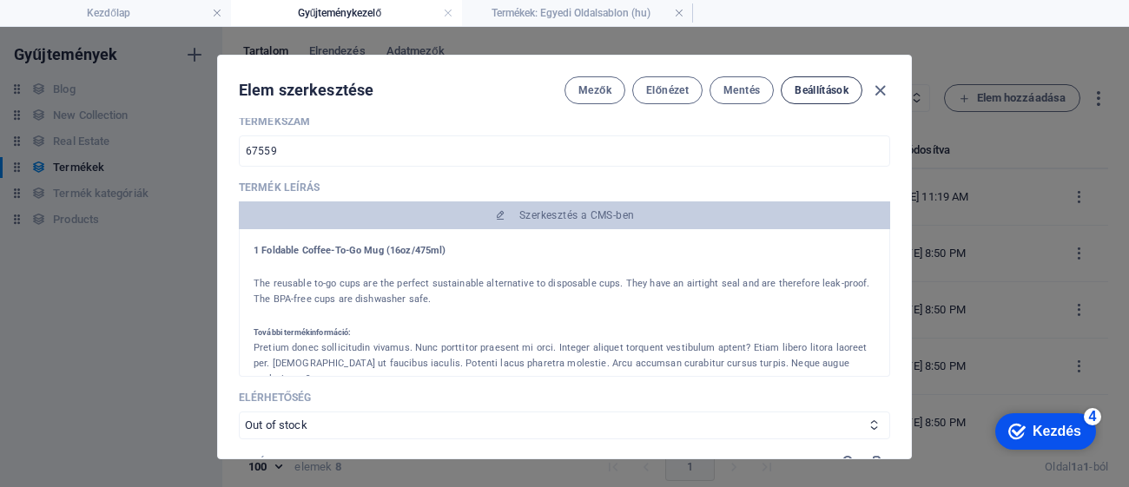
click at [835, 95] on span "Beállítások" at bounding box center [822, 90] width 54 height 14
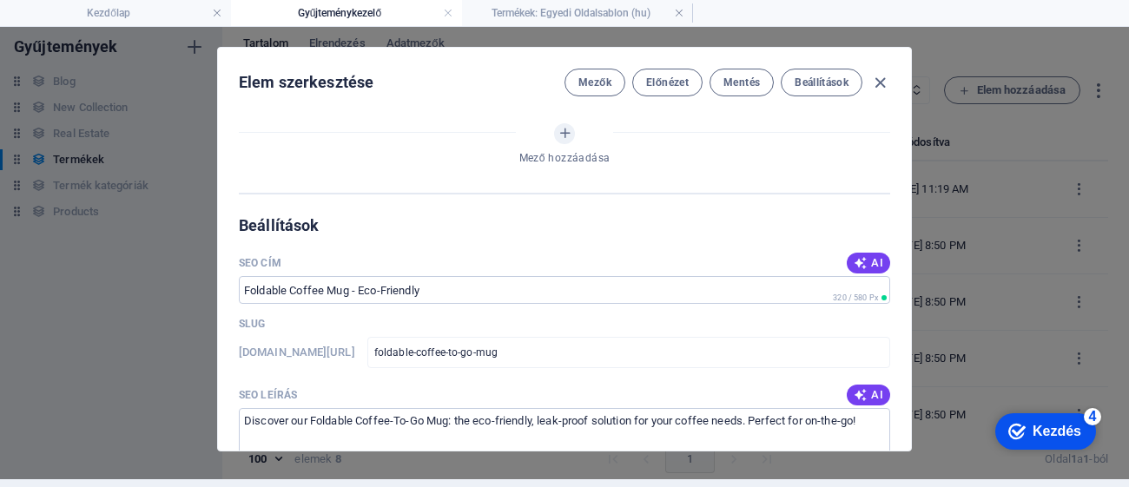
scroll to position [1115, 0]
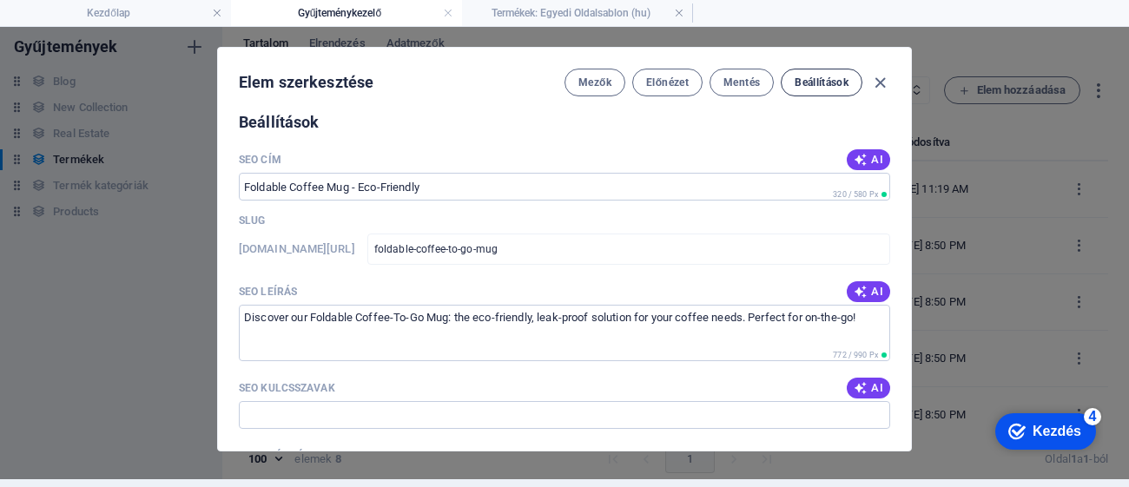
drag, startPoint x: 806, startPoint y: 62, endPoint x: 814, endPoint y: 81, distance: 20.6
click at [806, 63] on div "Elem szerkesztése Mezők Előnézet Mentés Beállítások" at bounding box center [564, 79] width 693 height 63
click at [814, 81] on span "Beállítások" at bounding box center [822, 83] width 54 height 14
click at [603, 91] on button "Mezők" at bounding box center [594, 83] width 61 height 28
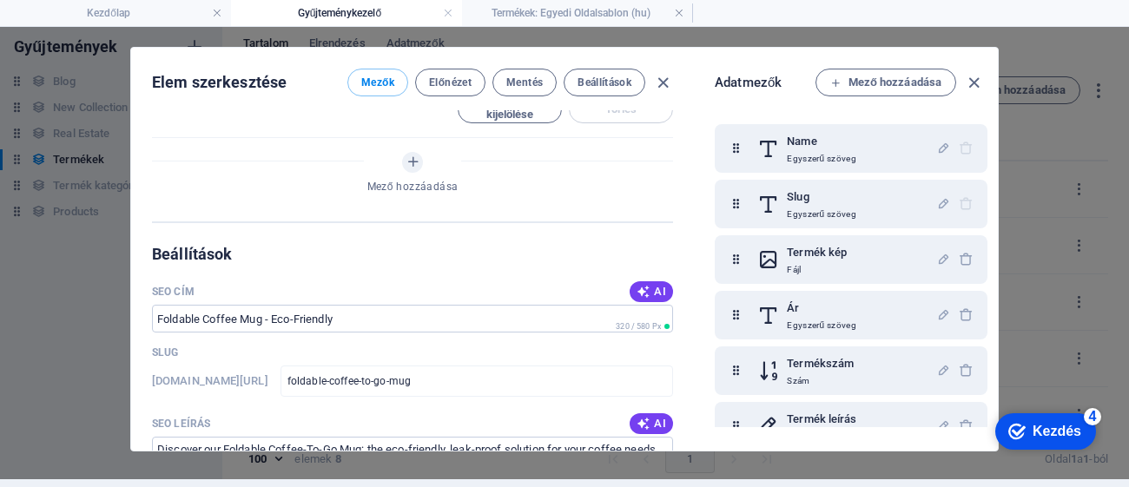
scroll to position [1248, 0]
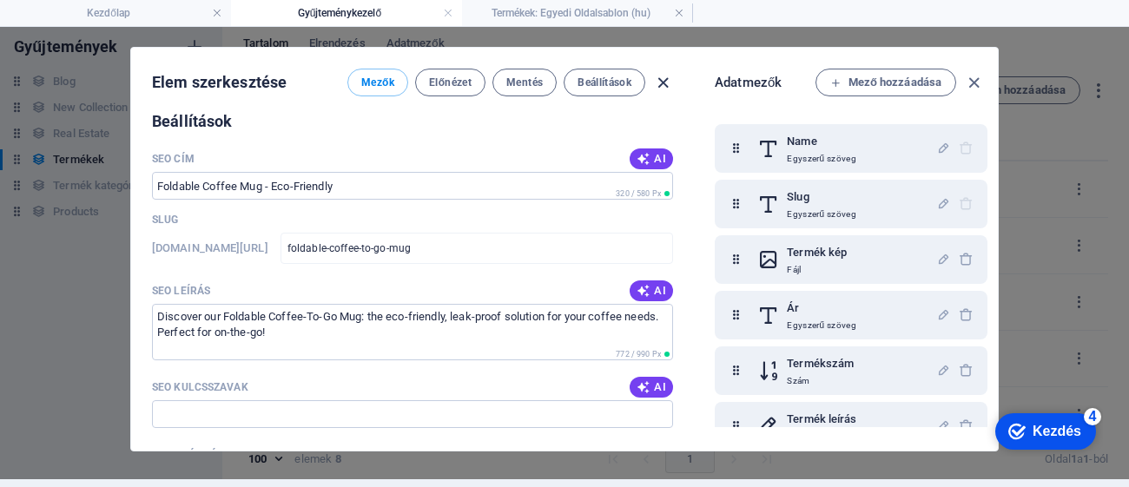
click at [659, 82] on icon "button" at bounding box center [663, 83] width 20 height 20
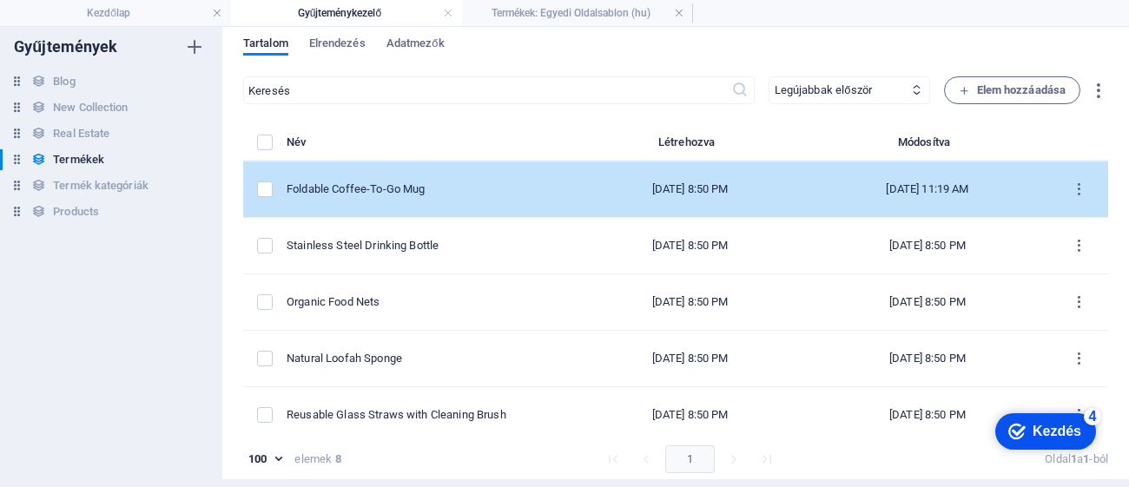
scroll to position [0, 0]
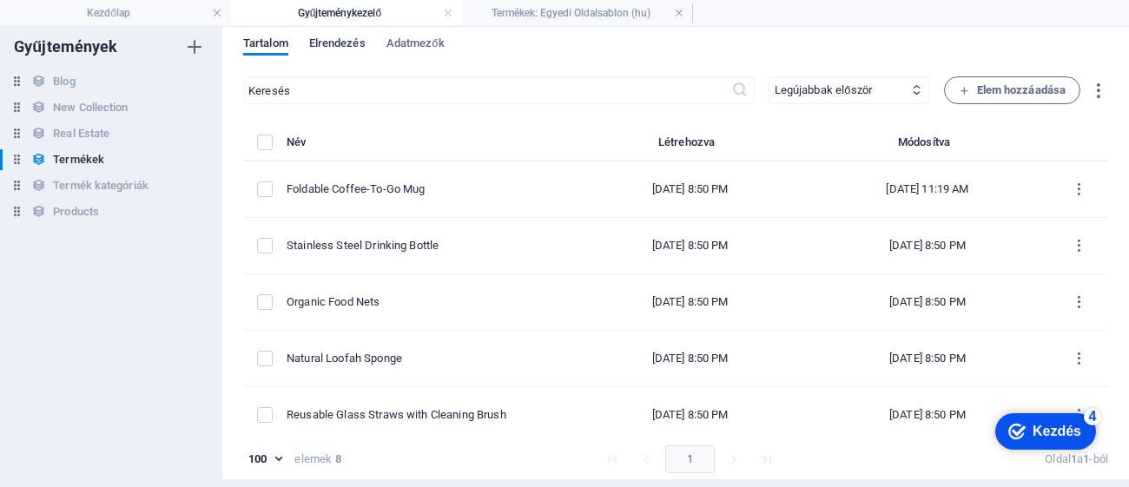
click at [345, 48] on span "Elrendezés" at bounding box center [337, 45] width 56 height 24
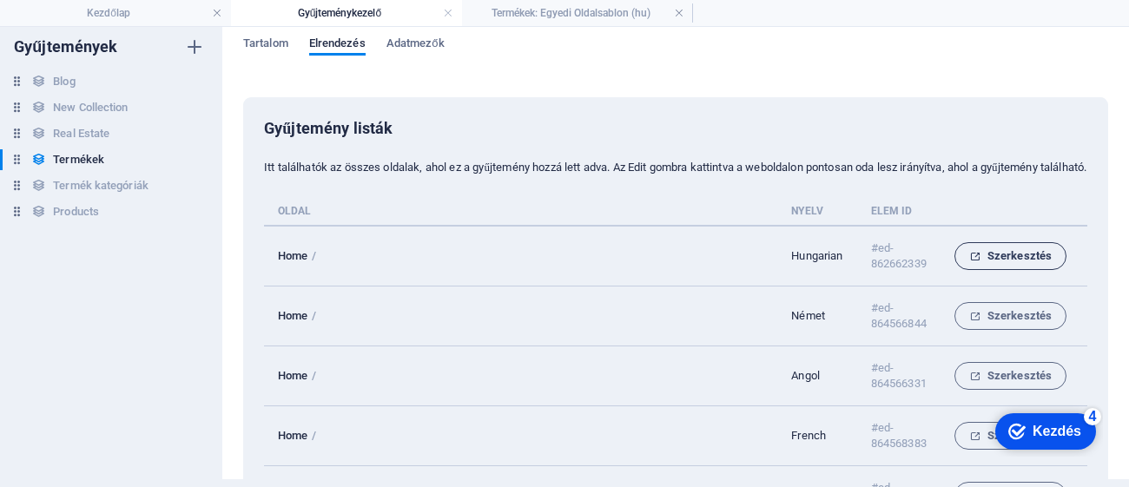
click at [1015, 265] on span "Szerkesztés" at bounding box center [1010, 256] width 82 height 21
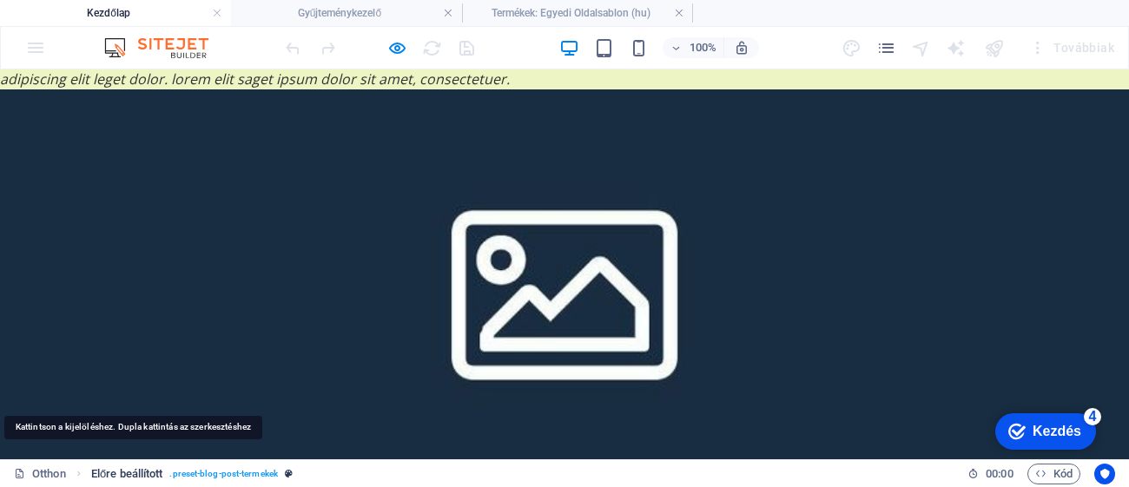
click at [121, 475] on span "Előre beállított" at bounding box center [127, 474] width 72 height 21
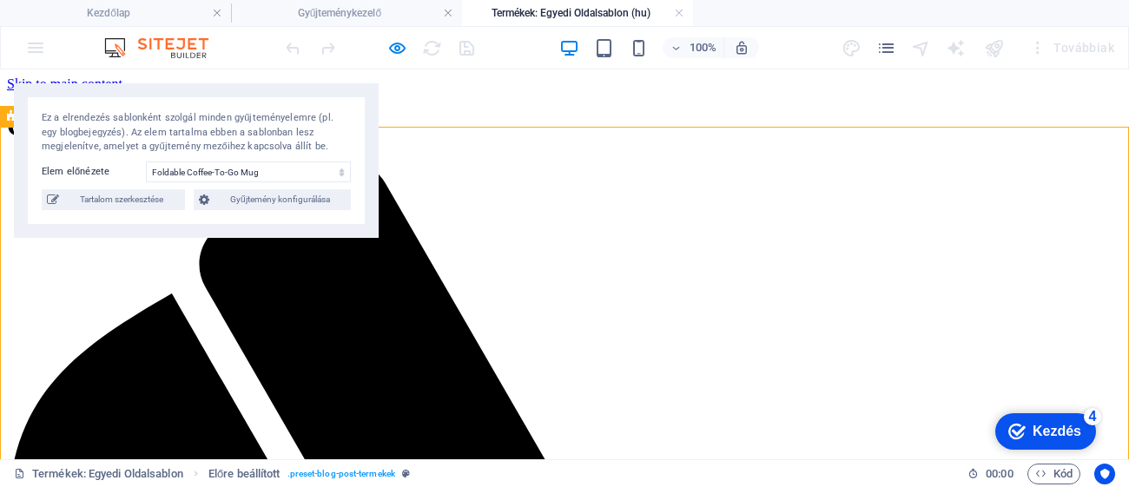
select select "68a76a890b17f781b00d8c00"
click at [289, 209] on div "Ez a elrendezés sablonként szolgál minden gyűjteményelemre (pl. egy blogbejegyz…" at bounding box center [196, 160] width 365 height 155
click at [297, 203] on span "Gyűjtemény konfigurálása" at bounding box center [279, 199] width 131 height 21
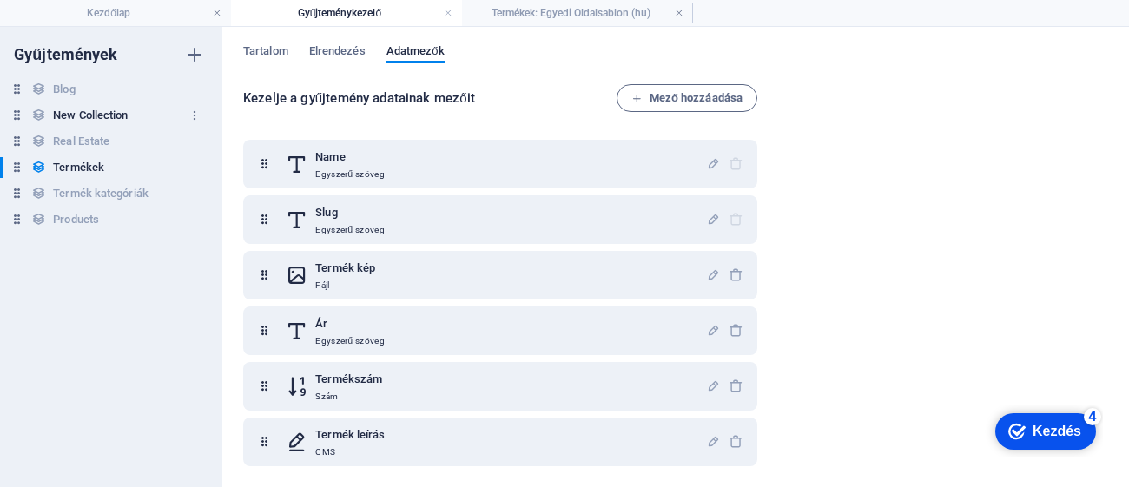
click at [102, 109] on h6 "New Collection" at bounding box center [90, 115] width 75 height 21
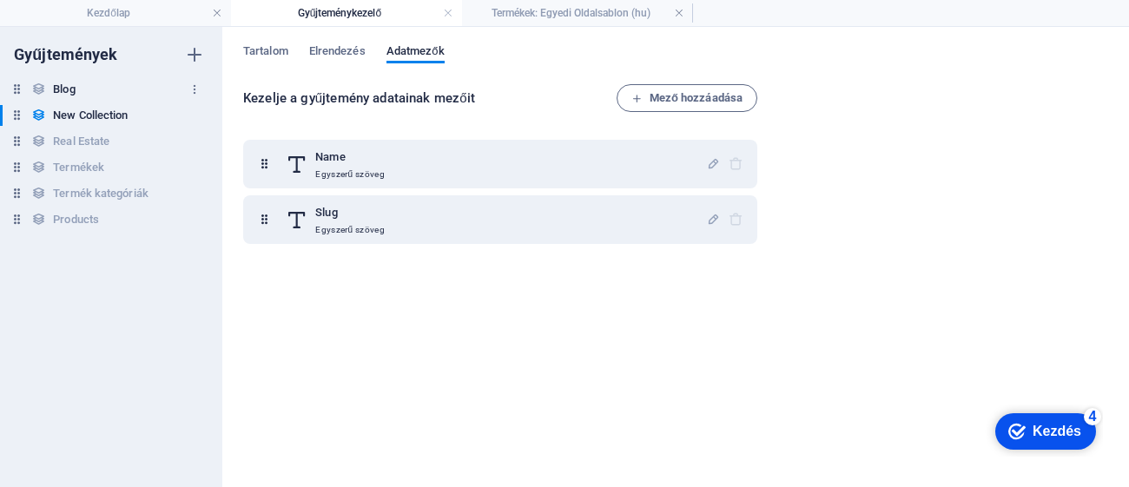
click at [122, 95] on div "Blog Blog" at bounding box center [102, 89] width 205 height 21
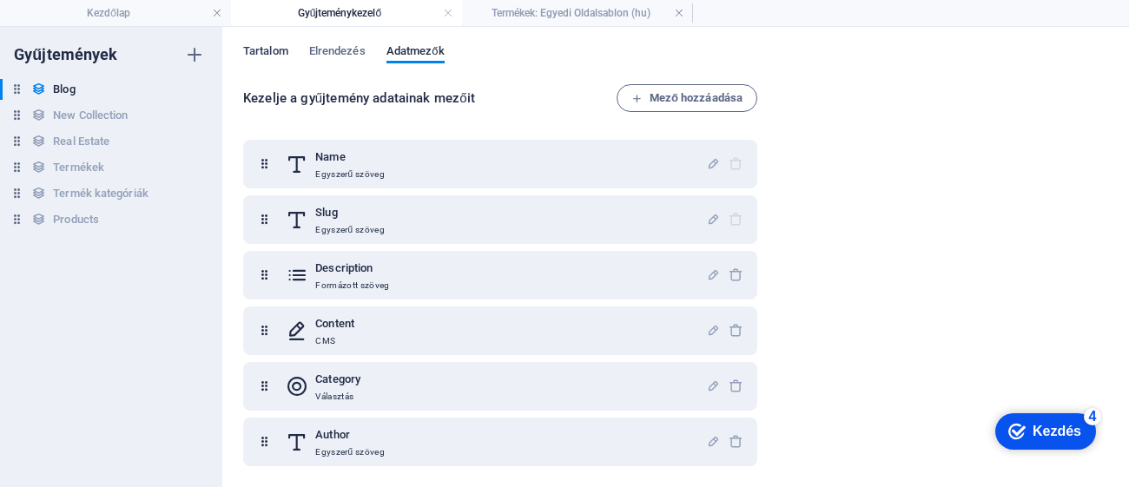
click at [276, 50] on span "Tartalom" at bounding box center [265, 53] width 45 height 24
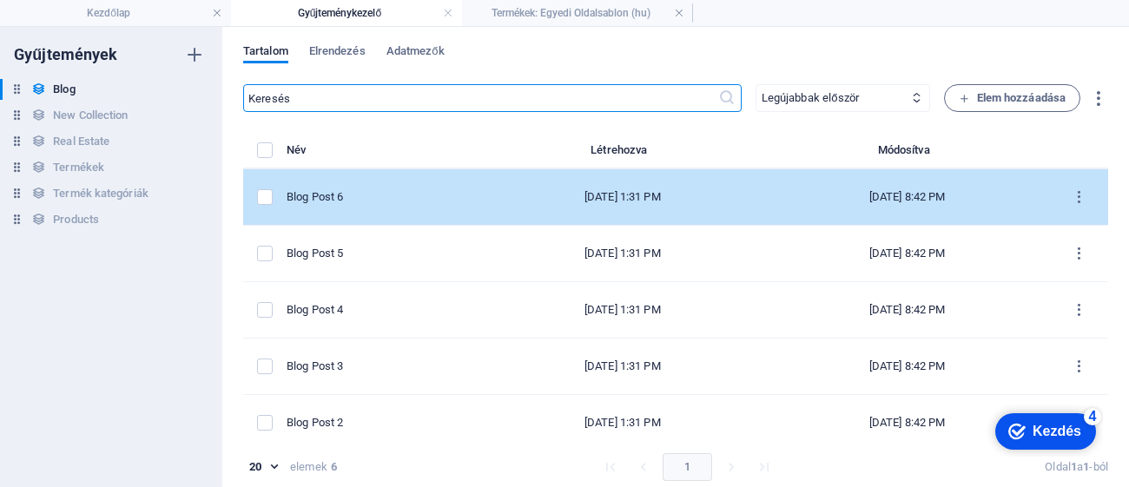
click at [606, 190] on div "[DATE] 1:31 PM" at bounding box center [622, 197] width 257 height 16
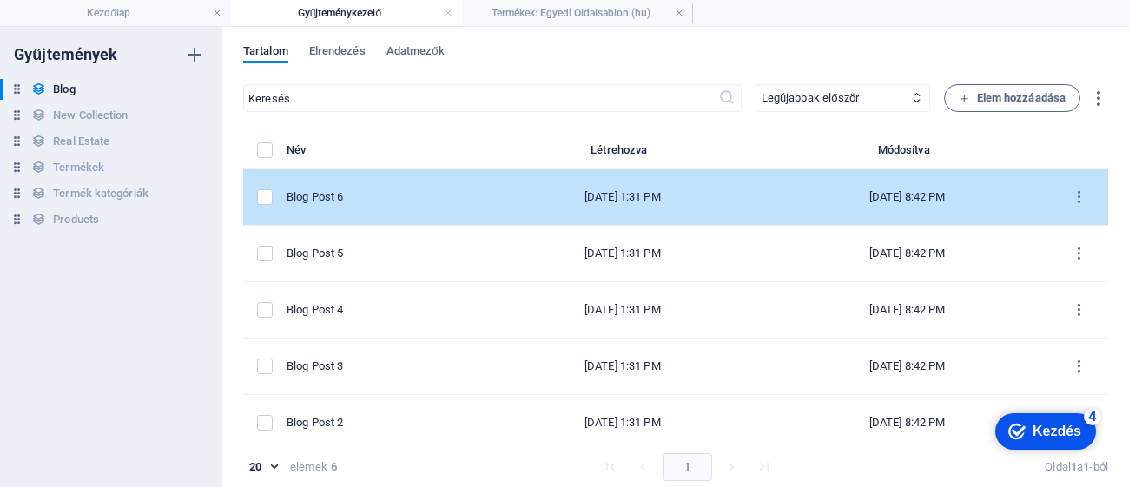
select select "Category 2"
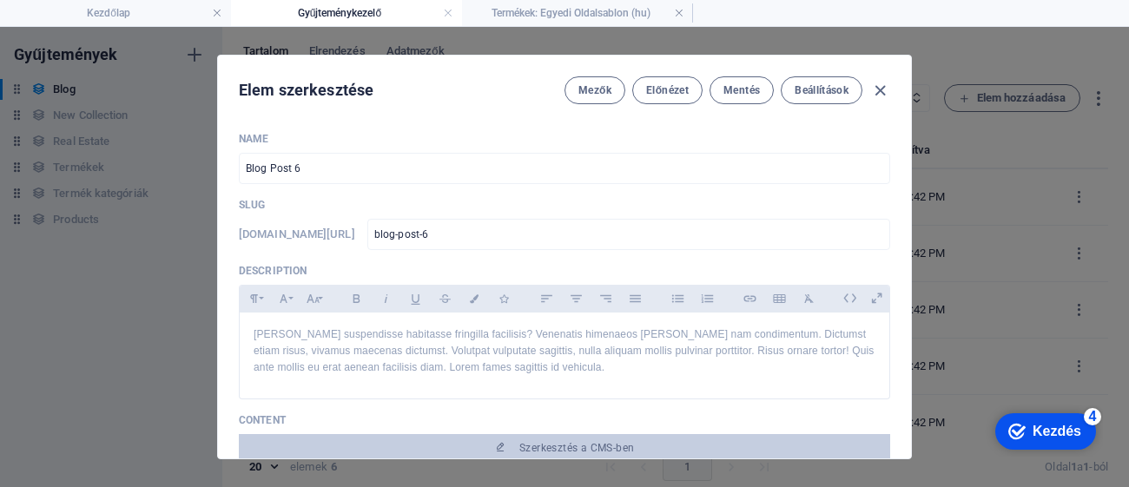
drag, startPoint x: 908, startPoint y: 124, endPoint x: 919, endPoint y: 151, distance: 28.9
click at [914, 193] on div "Elem szerkesztése Mezők Előnézet Mentés Beállítások Name Blog Post 6 ​ Slug [DO…" at bounding box center [564, 257] width 1129 height 460
click at [874, 89] on icon "button" at bounding box center [880, 91] width 20 height 20
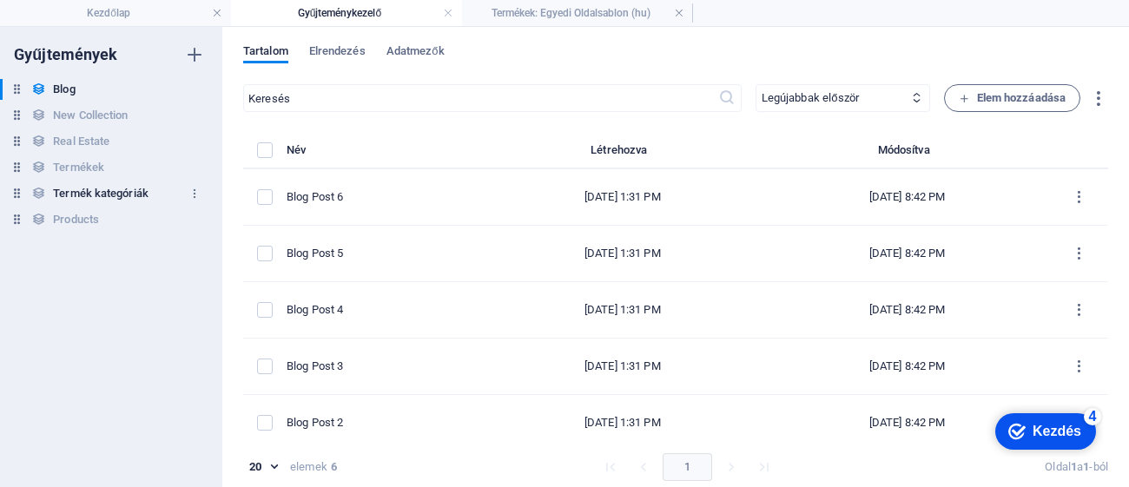
click at [104, 187] on h6 "Termék kategóriák" at bounding box center [101, 193] width 96 height 21
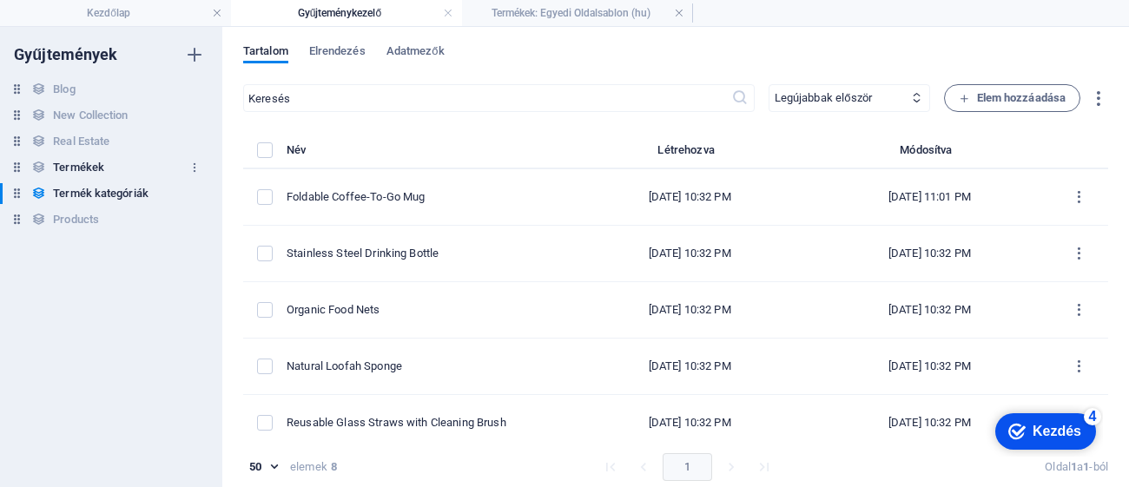
click at [104, 167] on div "Termékek Termékek" at bounding box center [102, 167] width 205 height 21
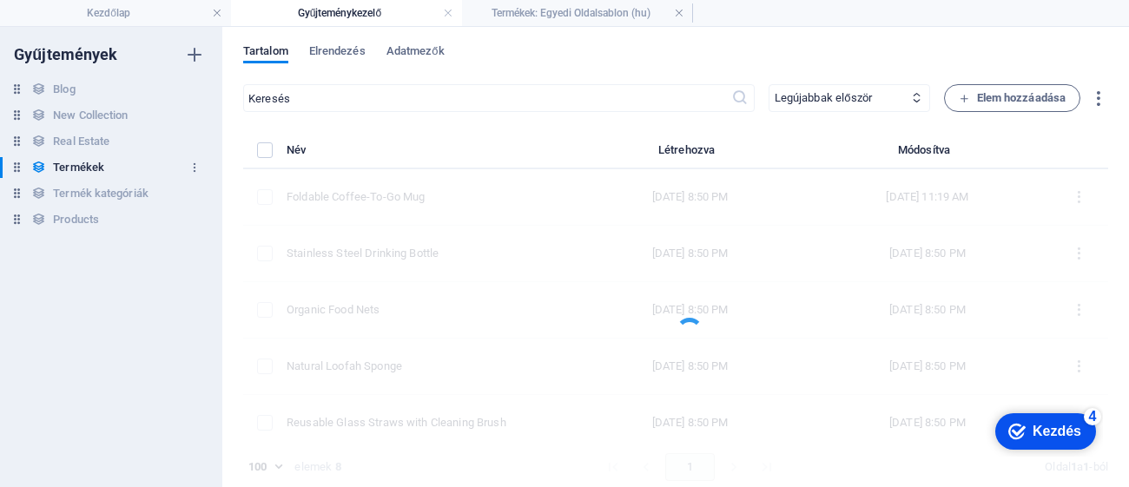
type input "100"
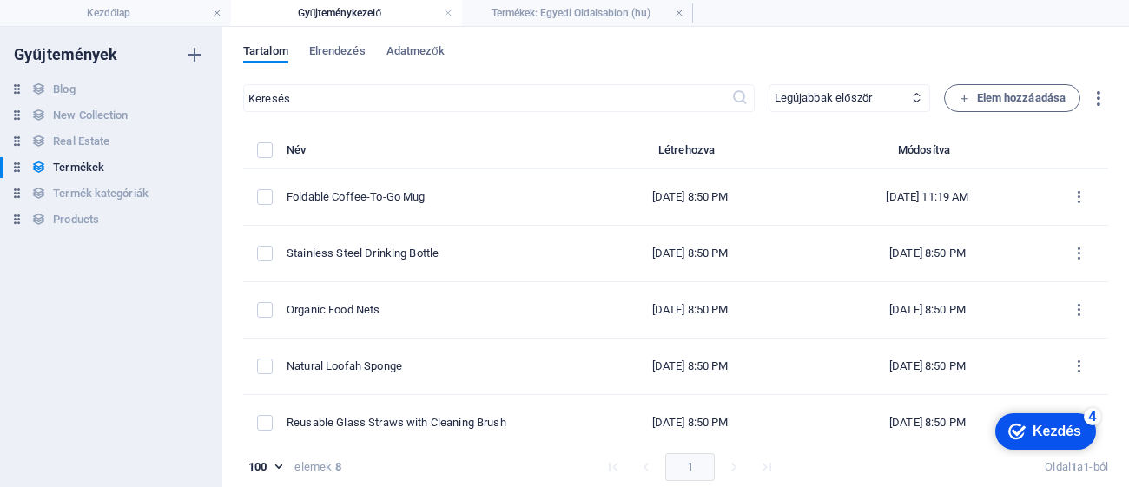
click at [284, 465] on body "Greenloop piactér Kezdőlap Gyűjteménykezelő Termékek: Egyedi Oldalsablon (hu) K…" at bounding box center [564, 243] width 1129 height 487
click at [217, 463] on div at bounding box center [564, 243] width 1129 height 487
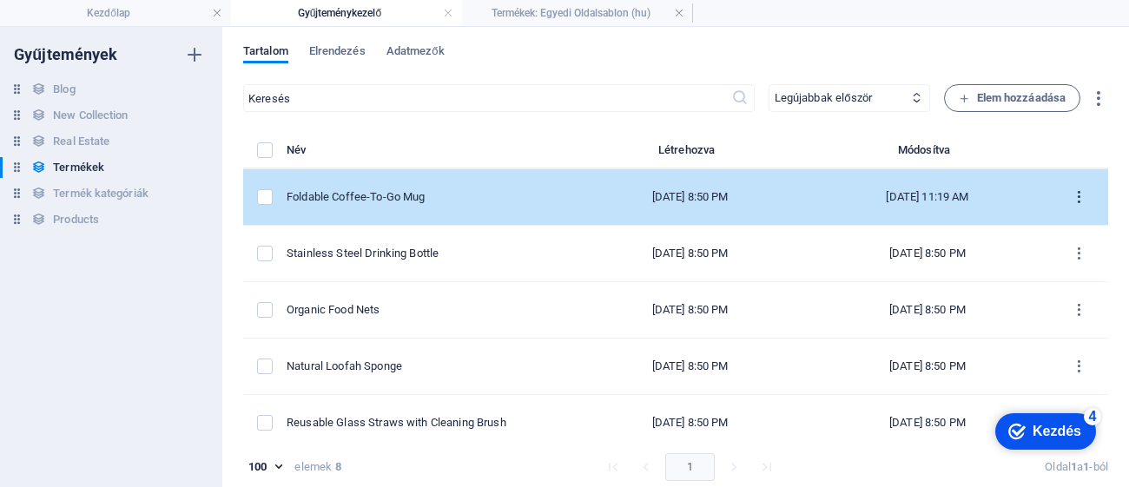
click at [1072, 206] on button "items list" at bounding box center [1079, 197] width 30 height 28
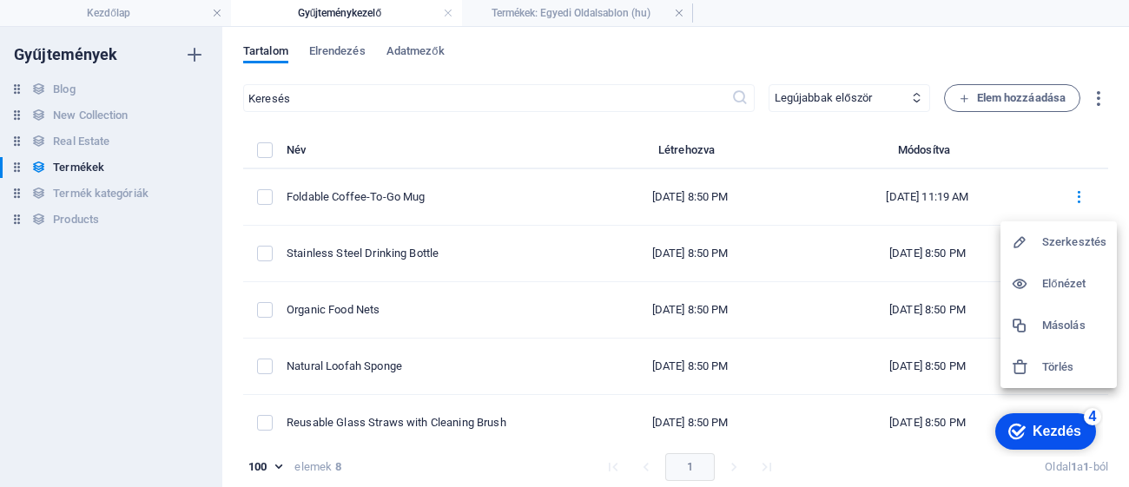
click at [1070, 280] on h6 "Előnézet" at bounding box center [1074, 284] width 64 height 21
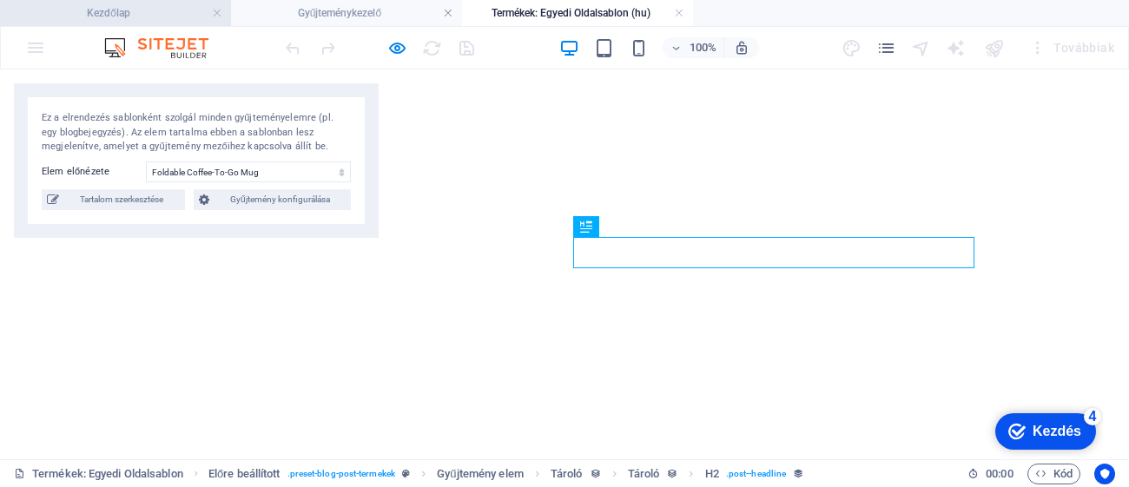
select select "68a76a890b17f781b00d8c02"
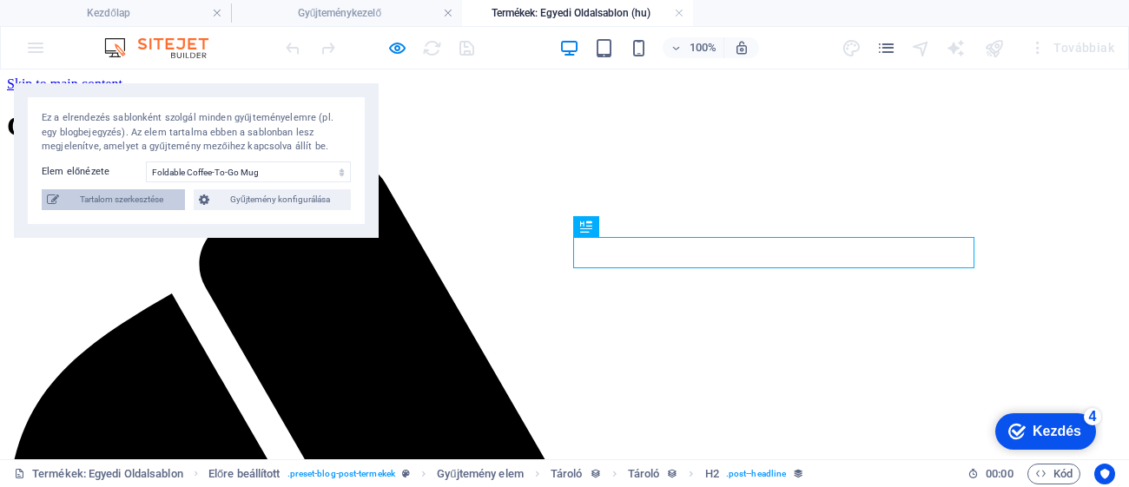
click at [109, 201] on span "Tartalom szerkesztése" at bounding box center [121, 199] width 115 height 21
select select "Out of stock"
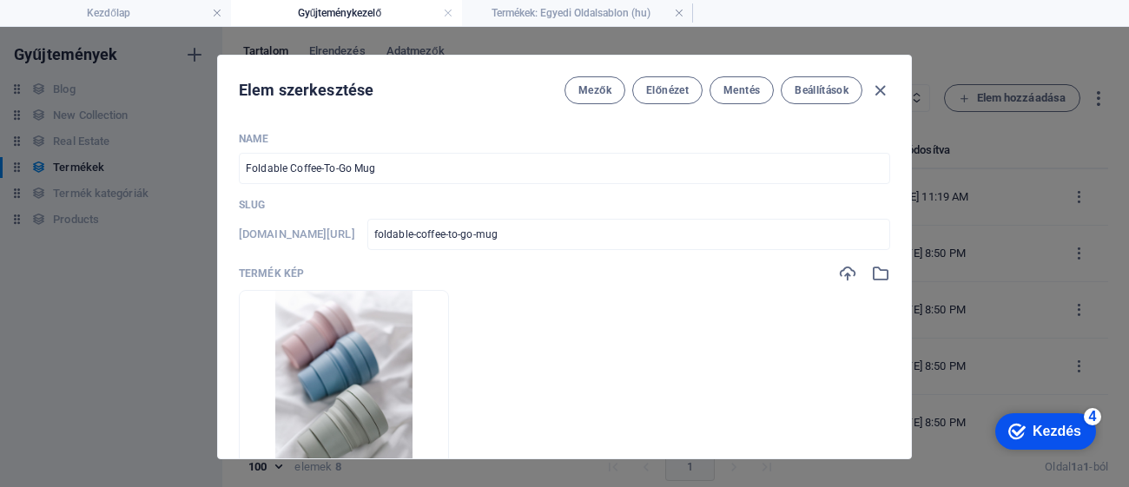
click at [912, 148] on div "Elem szerkesztése Mezők Előnézet Mentés Beállítások Name Foldable Coffee-To-Go …" at bounding box center [564, 257] width 1129 height 460
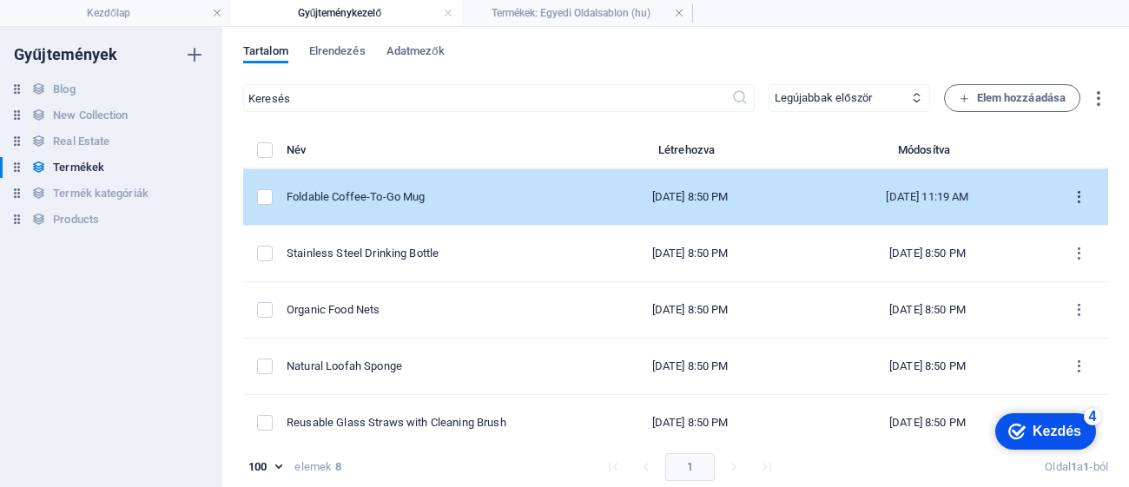
click at [1079, 190] on icon "items list" at bounding box center [1079, 197] width 16 height 16
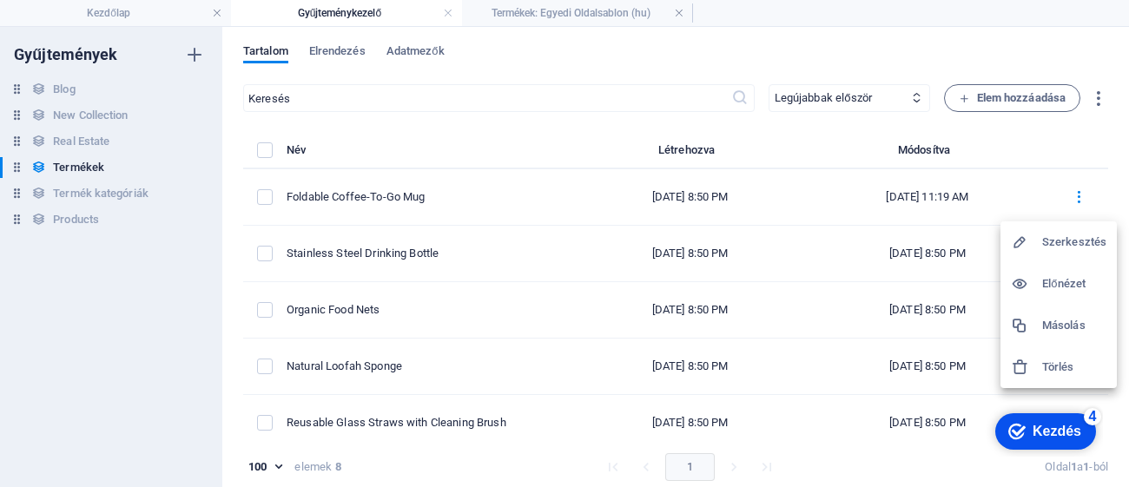
click at [1071, 200] on div at bounding box center [564, 243] width 1129 height 487
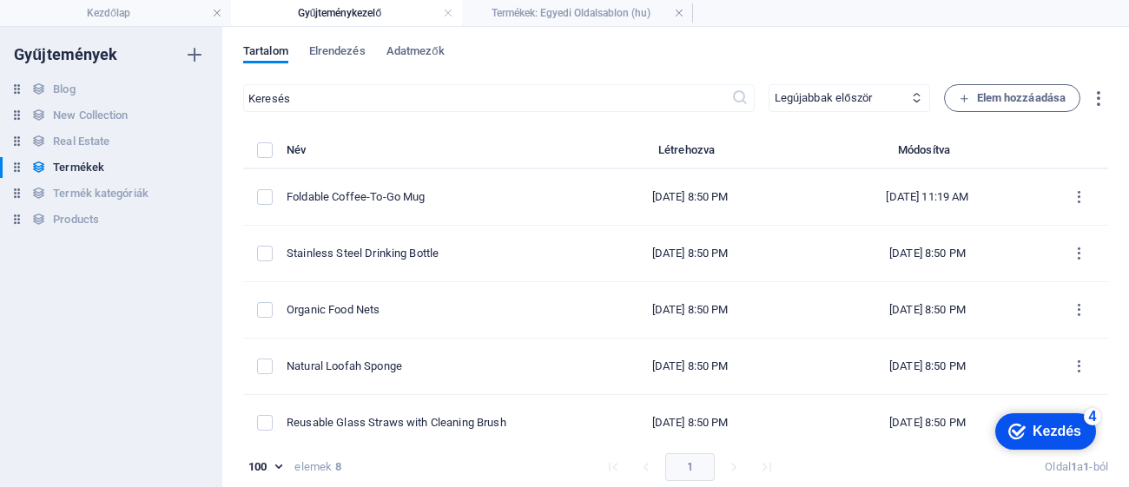
click at [386, 149] on th "Név" at bounding box center [431, 155] width 288 height 30
click at [122, 188] on h6 "Termék kategóriák" at bounding box center [101, 193] width 96 height 21
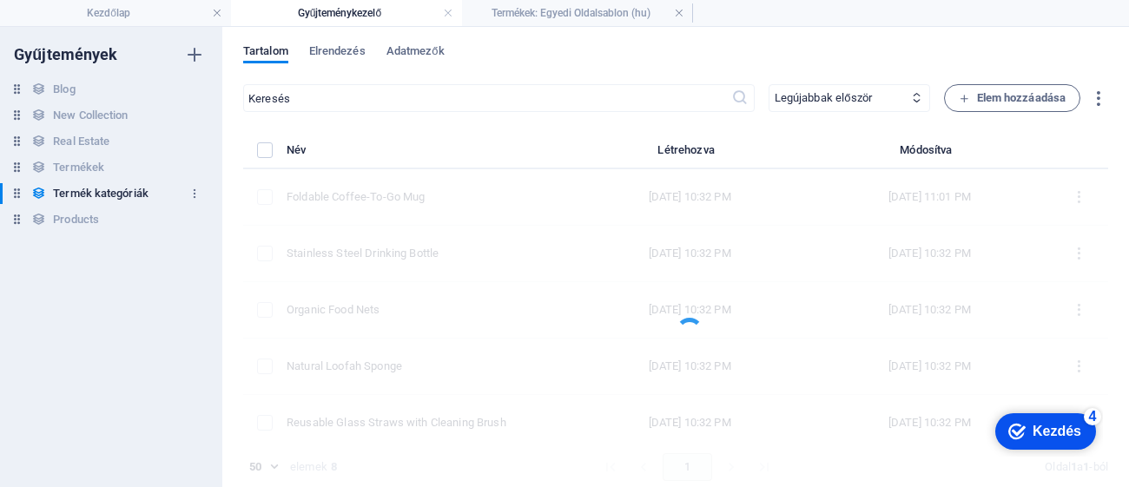
type input "50"
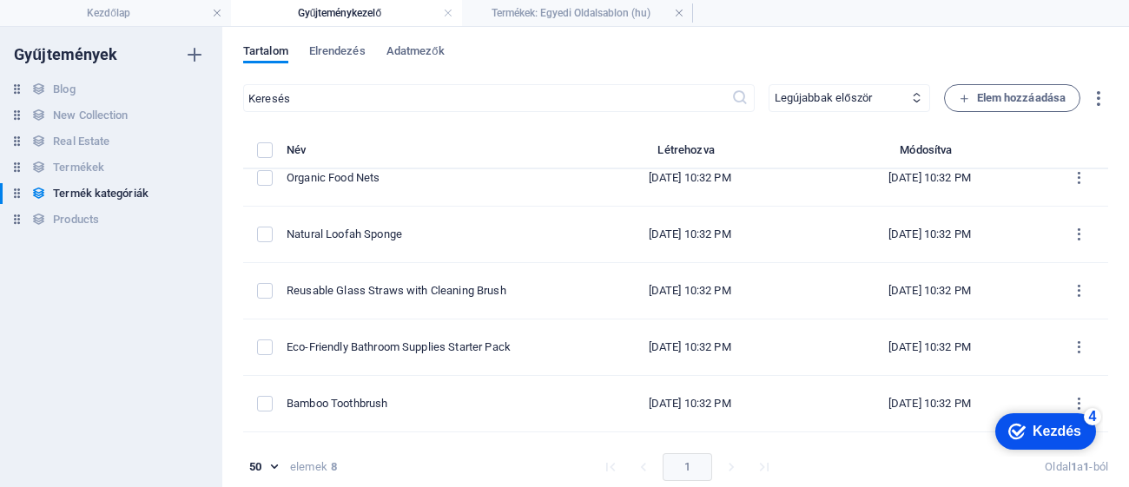
scroll to position [180, 0]
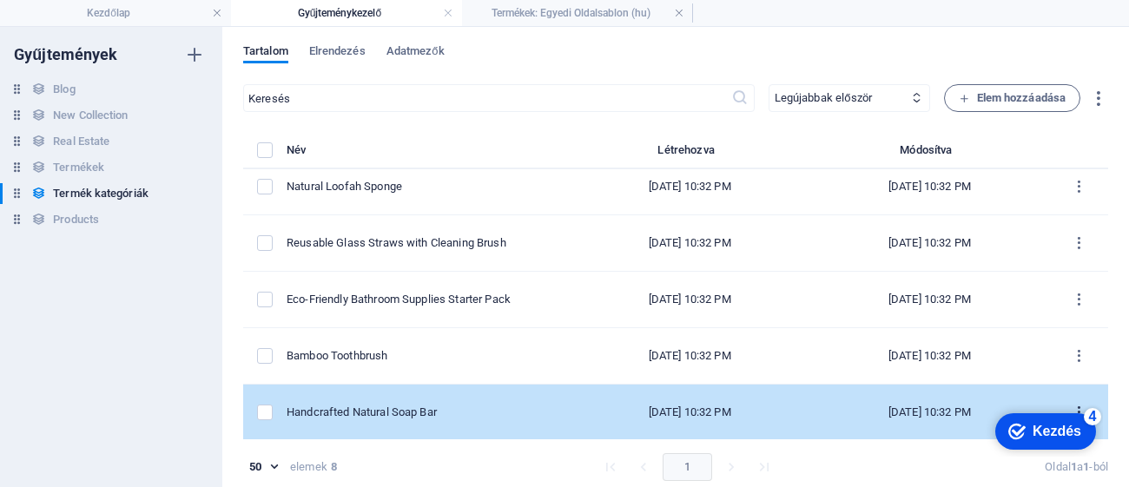
click at [1065, 400] on button "items list" at bounding box center [1079, 413] width 30 height 28
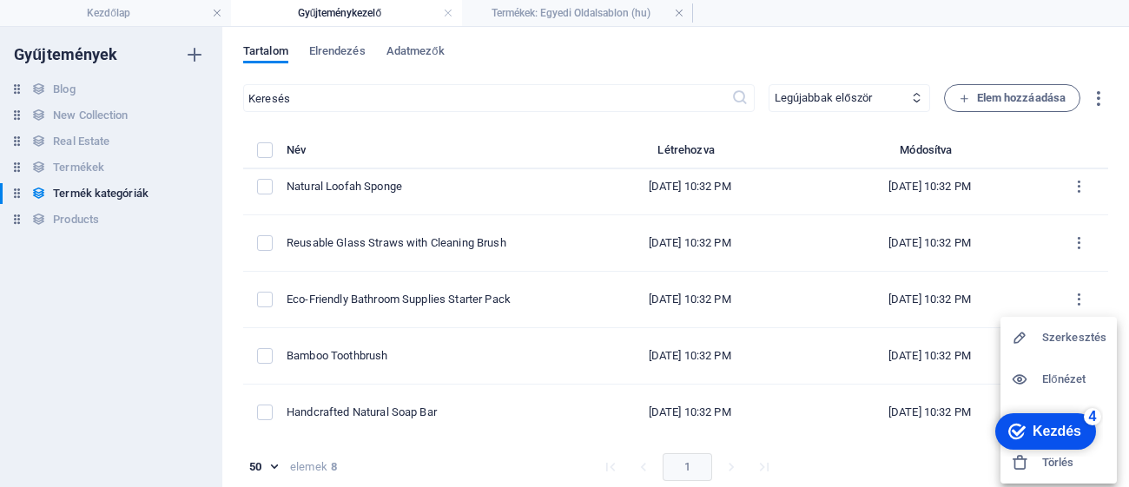
click at [1099, 94] on div at bounding box center [564, 243] width 1129 height 487
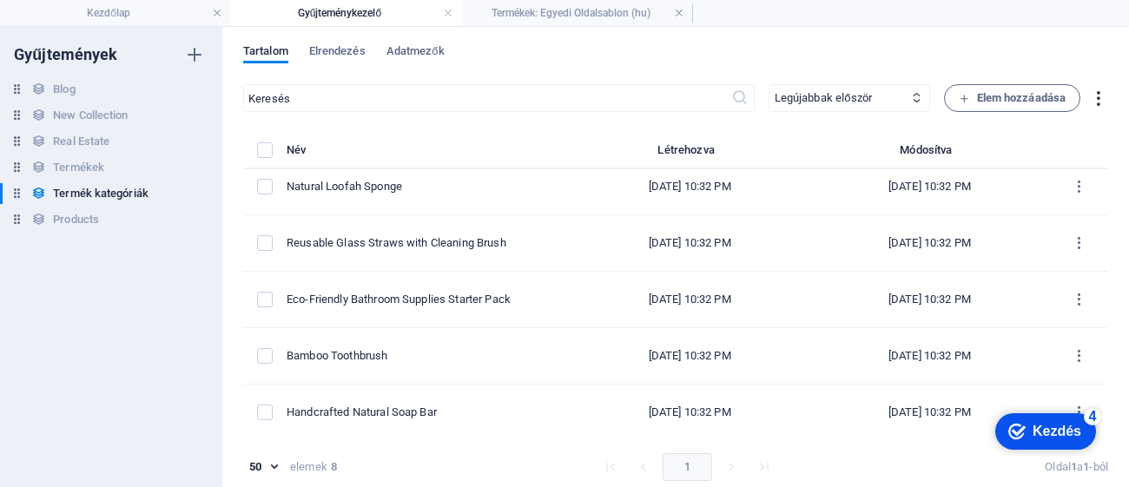
click at [1100, 95] on icon "button" at bounding box center [1098, 99] width 20 height 20
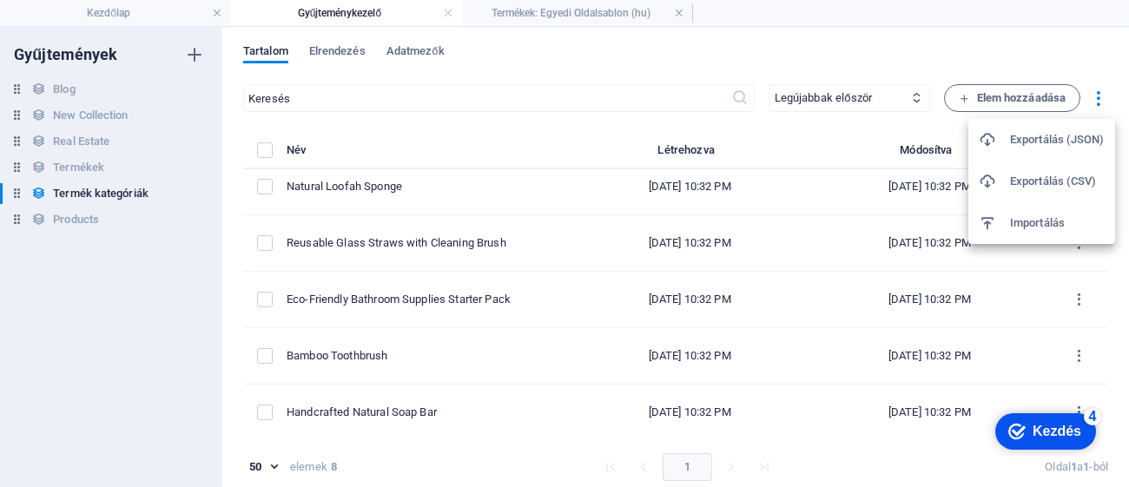
click at [83, 227] on div at bounding box center [564, 243] width 1129 height 487
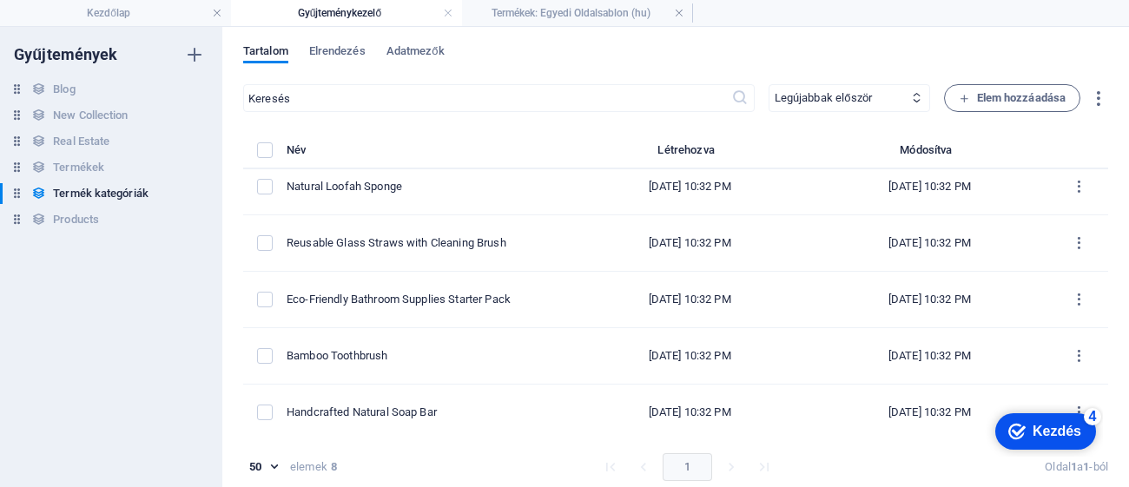
click at [90, 219] on div "Exportálás (JSON) Exportálás (CSV) Importálás" at bounding box center [564, 248] width 1129 height 477
click at [90, 219] on h6 "Products" at bounding box center [76, 219] width 46 height 21
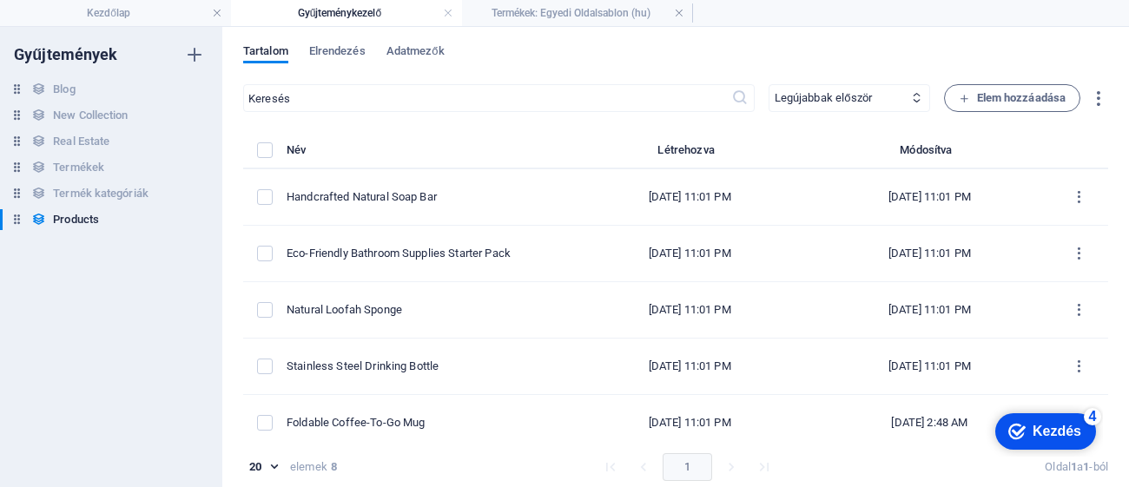
select select "columns.availability_ASC"
click at [1105, 196] on div "Tartalom Elrendezés Adatmezők ​ Legújabbak először Régebbiek először Legutóbb m…" at bounding box center [675, 257] width 907 height 460
click at [1104, 199] on div "Tartalom Elrendezés Adatmezők ​ Legújabbak először Régebbiek először Legutóbb m…" at bounding box center [675, 257] width 907 height 460
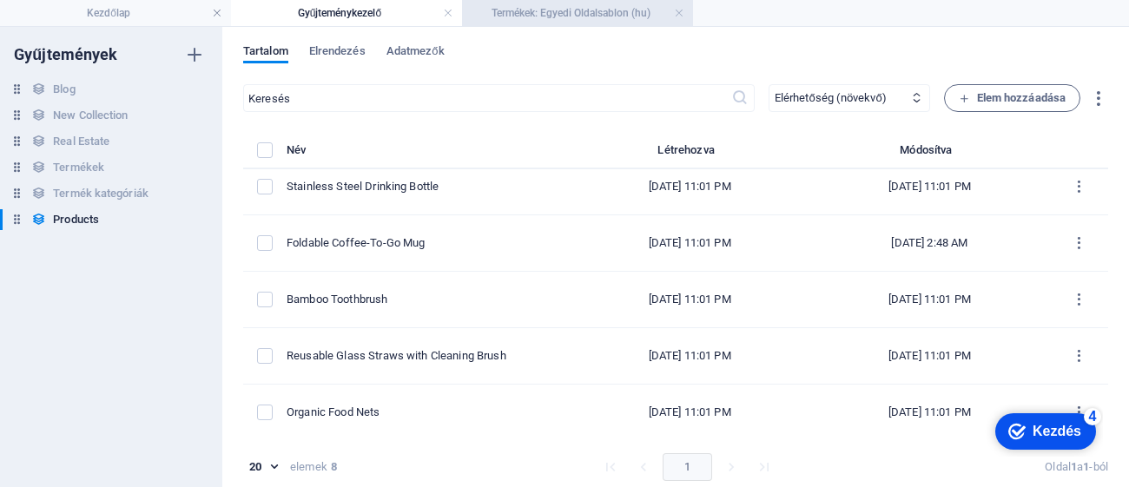
click at [530, 9] on h4 "Termékek: Egyedi Oldalsablon (hu)" at bounding box center [577, 12] width 231 height 19
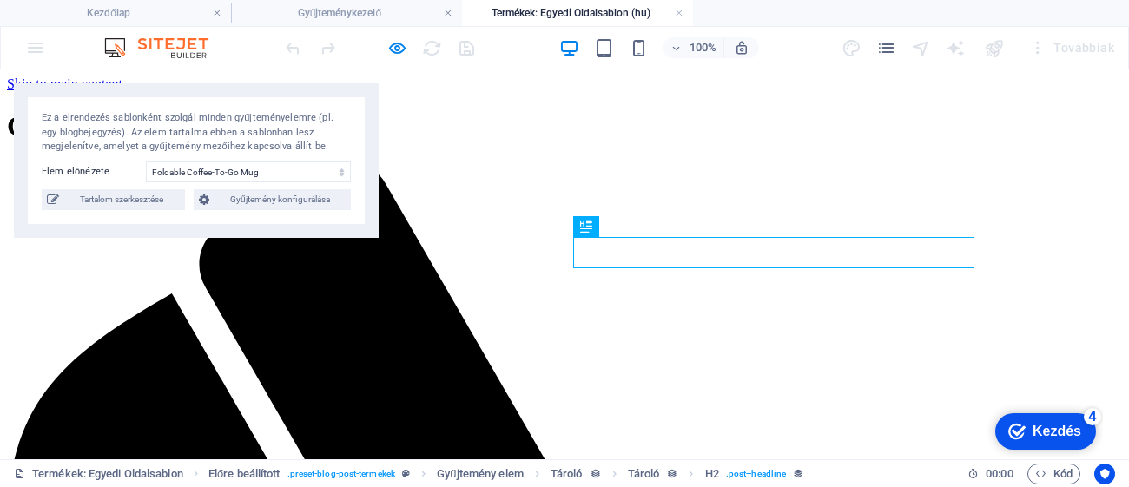
click at [82, 218] on div "Ez a elrendezés sablonként szolgál minden gyűjteményelemre (pl. egy blogbejegyz…" at bounding box center [196, 160] width 365 height 155
click at [131, 208] on span "Tartalom szerkesztése" at bounding box center [121, 199] width 115 height 21
select select "Out of stock"
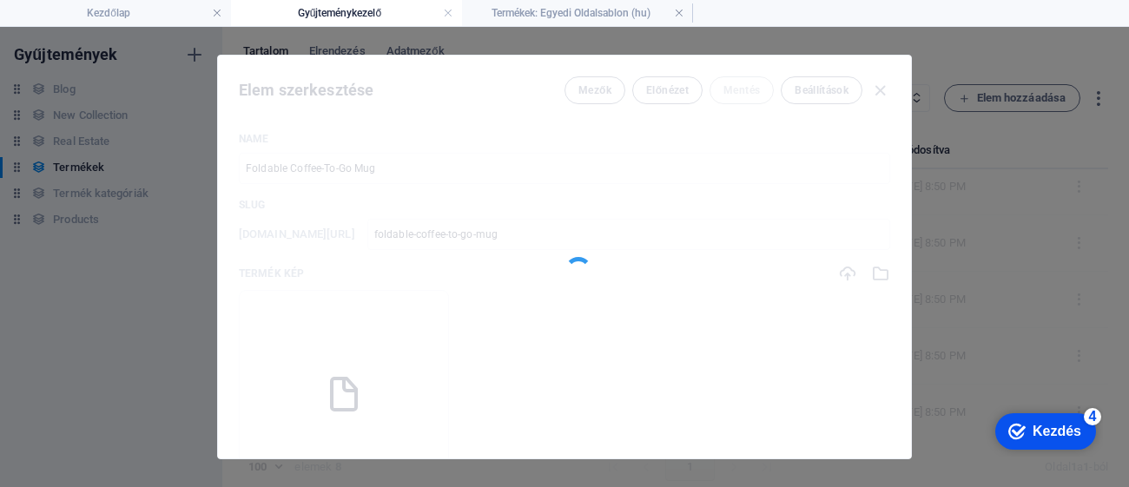
select select "createdAt_DESC"
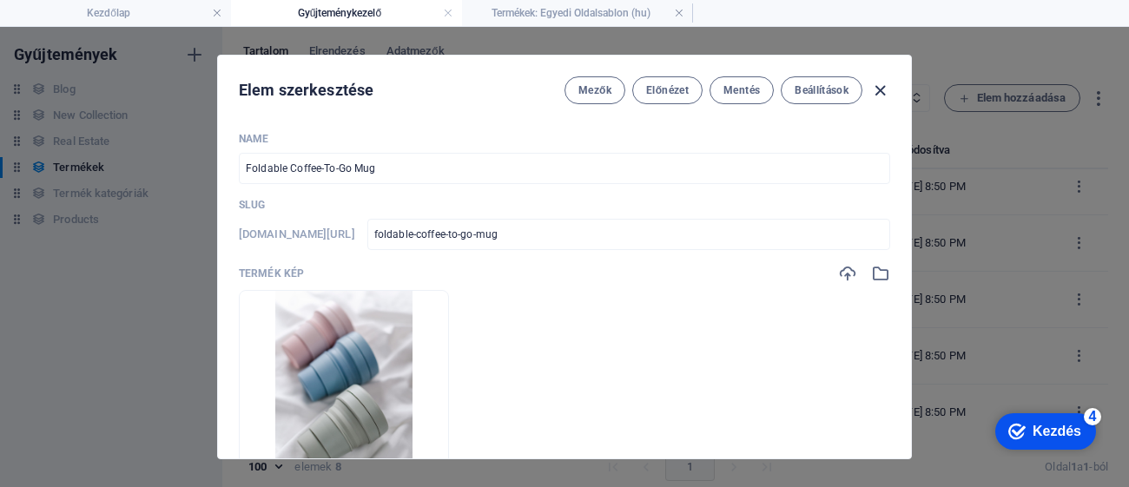
click at [875, 86] on icon "button" at bounding box center [880, 91] width 20 height 20
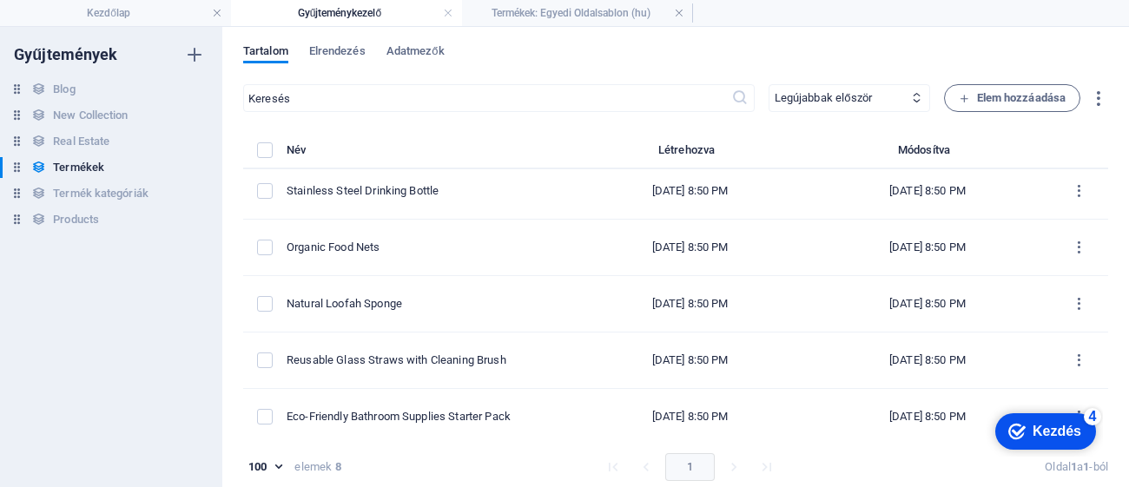
scroll to position [0, 0]
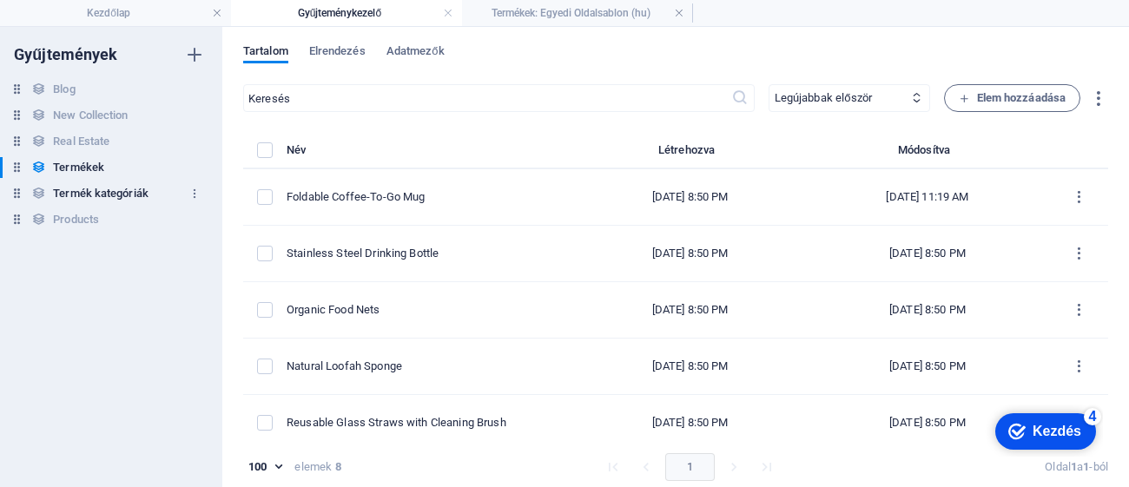
click at [85, 190] on h6 "Termék kategóriák" at bounding box center [101, 193] width 96 height 21
type input "50"
click at [109, 212] on div "Products Products" at bounding box center [102, 219] width 205 height 21
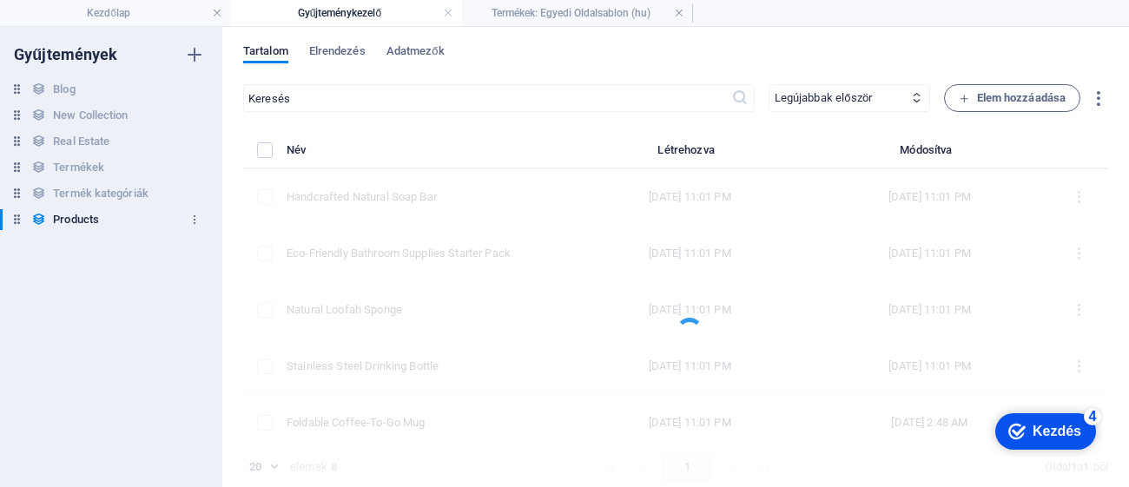
select select "columns.availability_ASC"
type input "20"
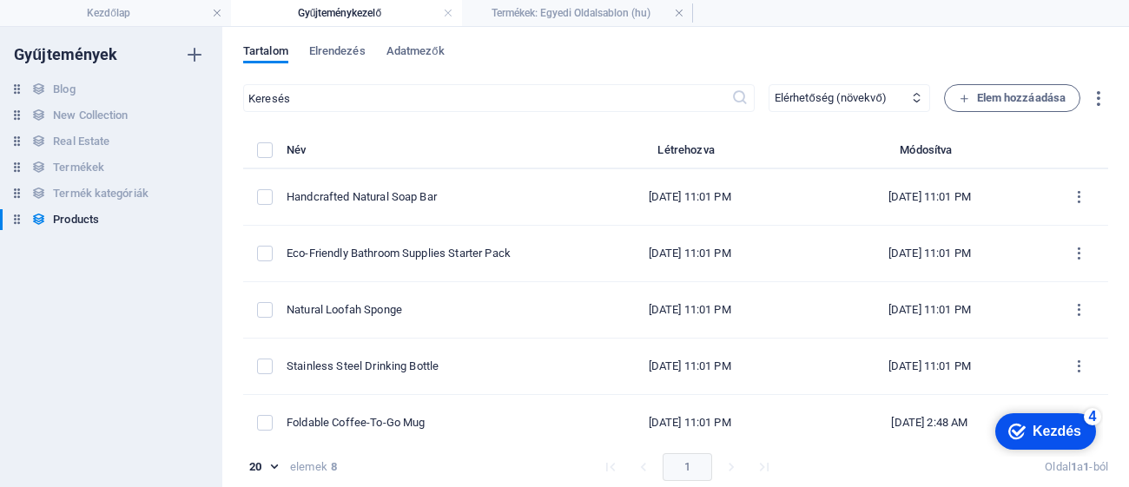
click at [309, 35] on div "Tartalom Elrendezés Adatmezők ​ Legújabbak először Régebbiek először Legutóbb m…" at bounding box center [675, 257] width 907 height 460
click at [329, 46] on span "Elrendezés" at bounding box center [337, 53] width 56 height 24
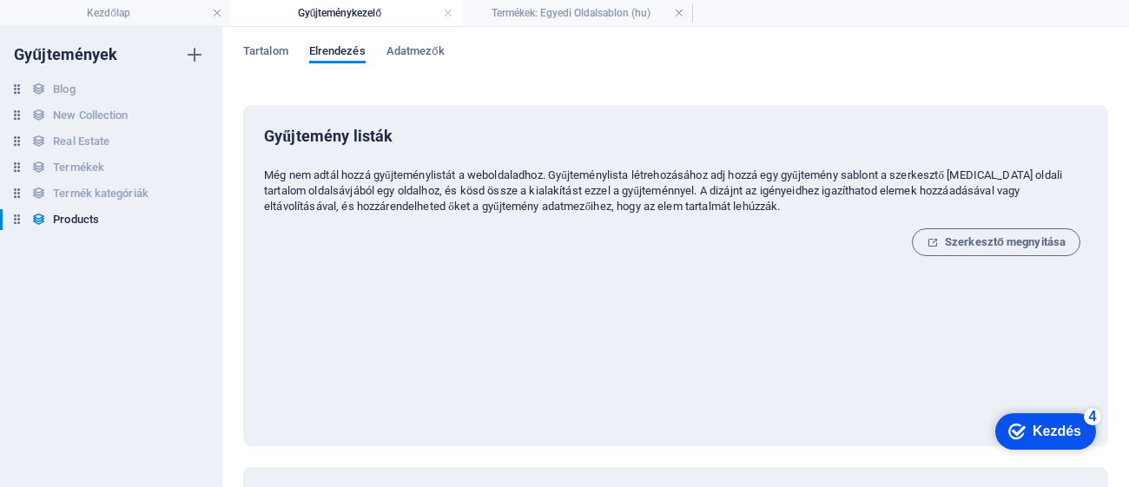
click at [1004, 257] on div "Gyűjtemény listák Még nem adtál hozzá gyűjteménylistát a weboldaladhoz. Gyűjtem…" at bounding box center [675, 276] width 823 height 300
click at [1005, 248] on span "Szerkesztő megnyitása" at bounding box center [996, 242] width 139 height 21
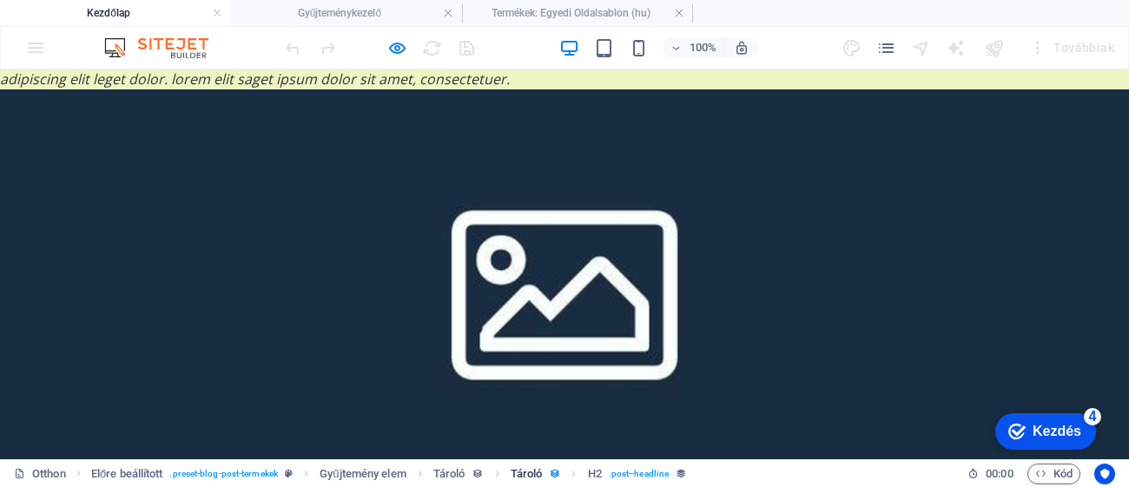
click at [556, 475] on icon "navigációs morzsa" at bounding box center [554, 473] width 11 height 11
click at [1053, 476] on font "Kód" at bounding box center [1062, 473] width 19 height 13
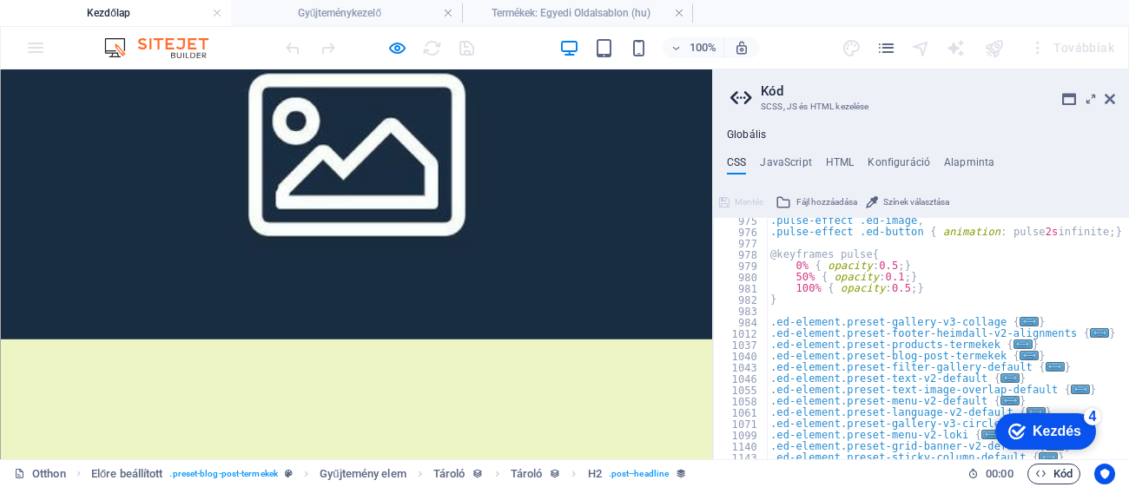
scroll to position [961, 0]
click at [1111, 103] on icon at bounding box center [1110, 99] width 10 height 14
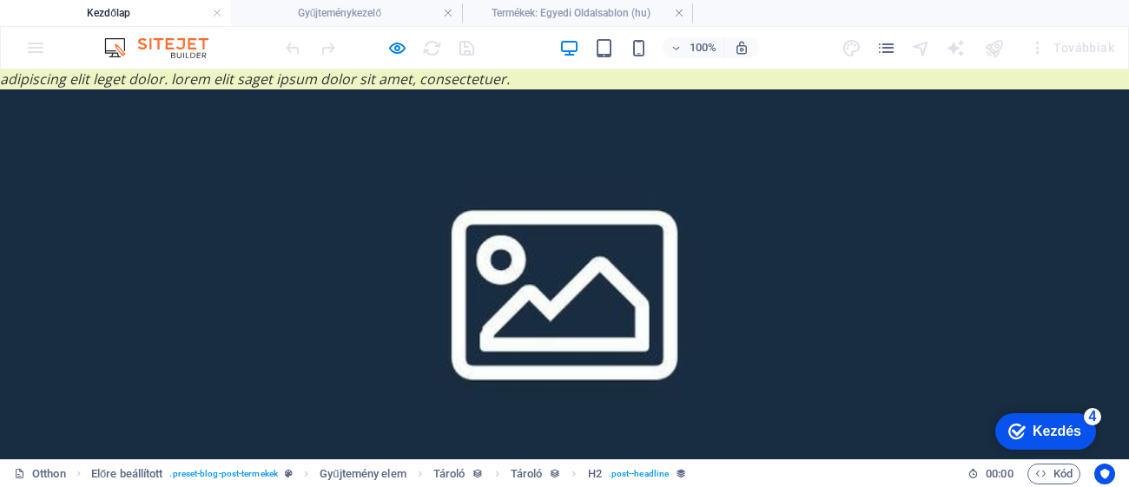
click at [999, 55] on div at bounding box center [994, 48] width 28 height 28
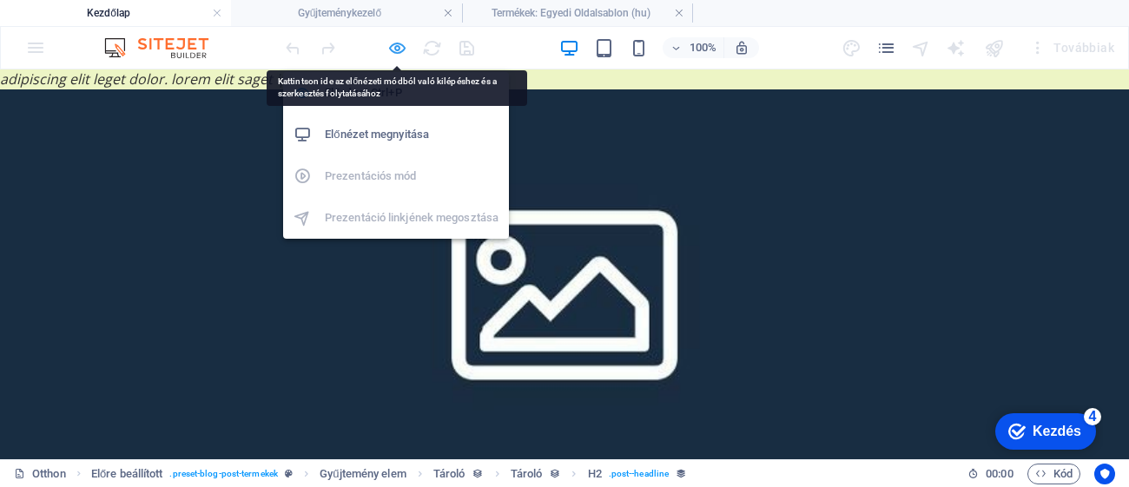
click at [404, 44] on icon "button" at bounding box center [397, 48] width 20 height 20
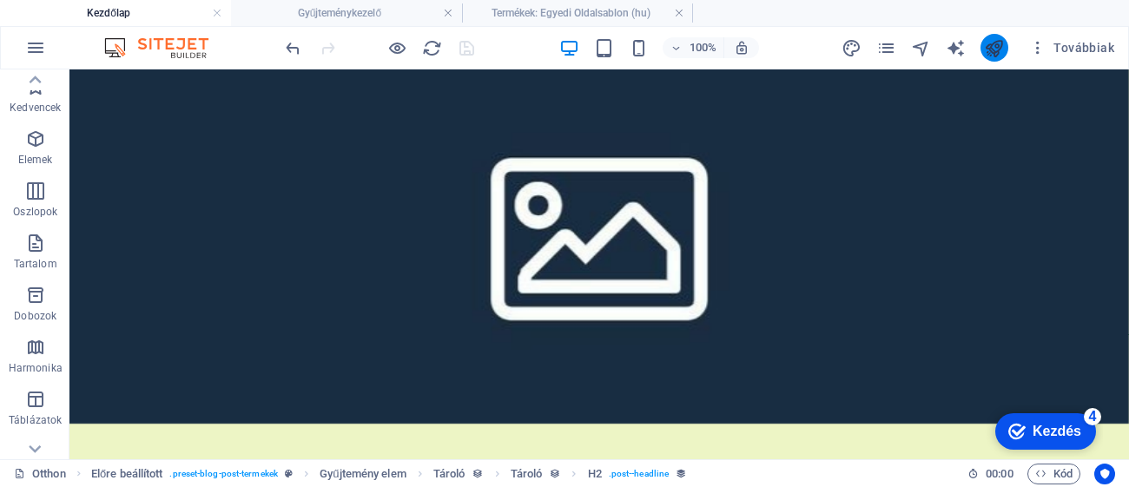
click at [999, 43] on icon "közzétenni" at bounding box center [994, 48] width 20 height 20
